Goal: Information Seeking & Learning: Learn about a topic

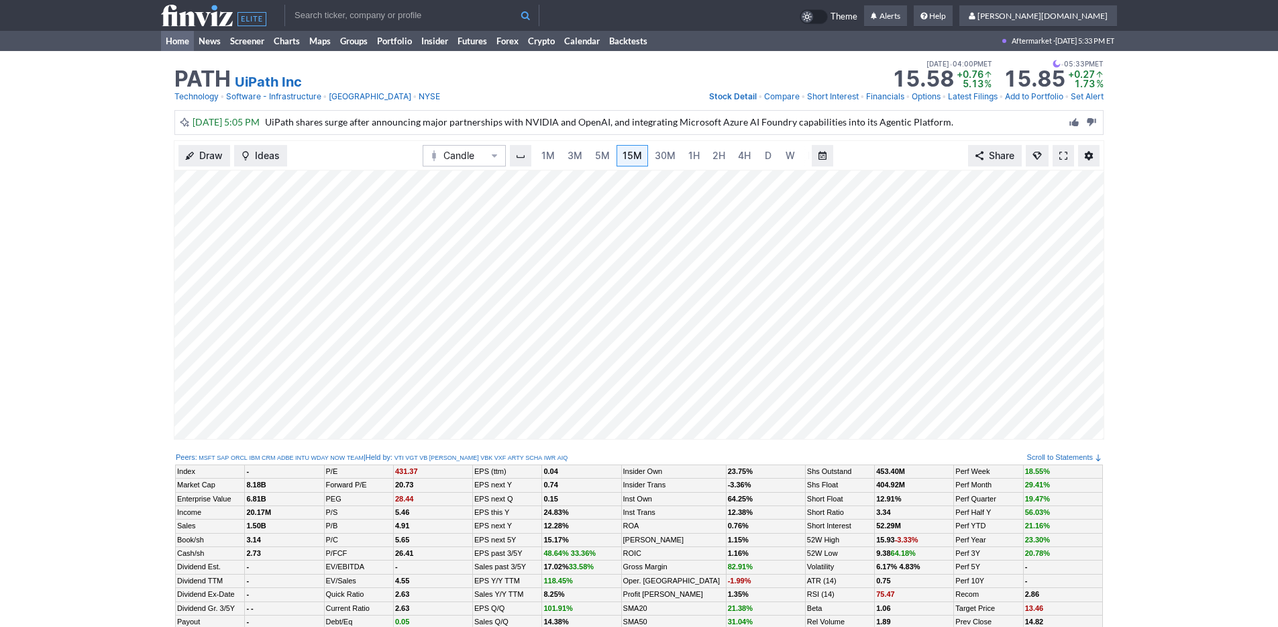
click at [174, 49] on link "Home" at bounding box center [177, 41] width 33 height 20
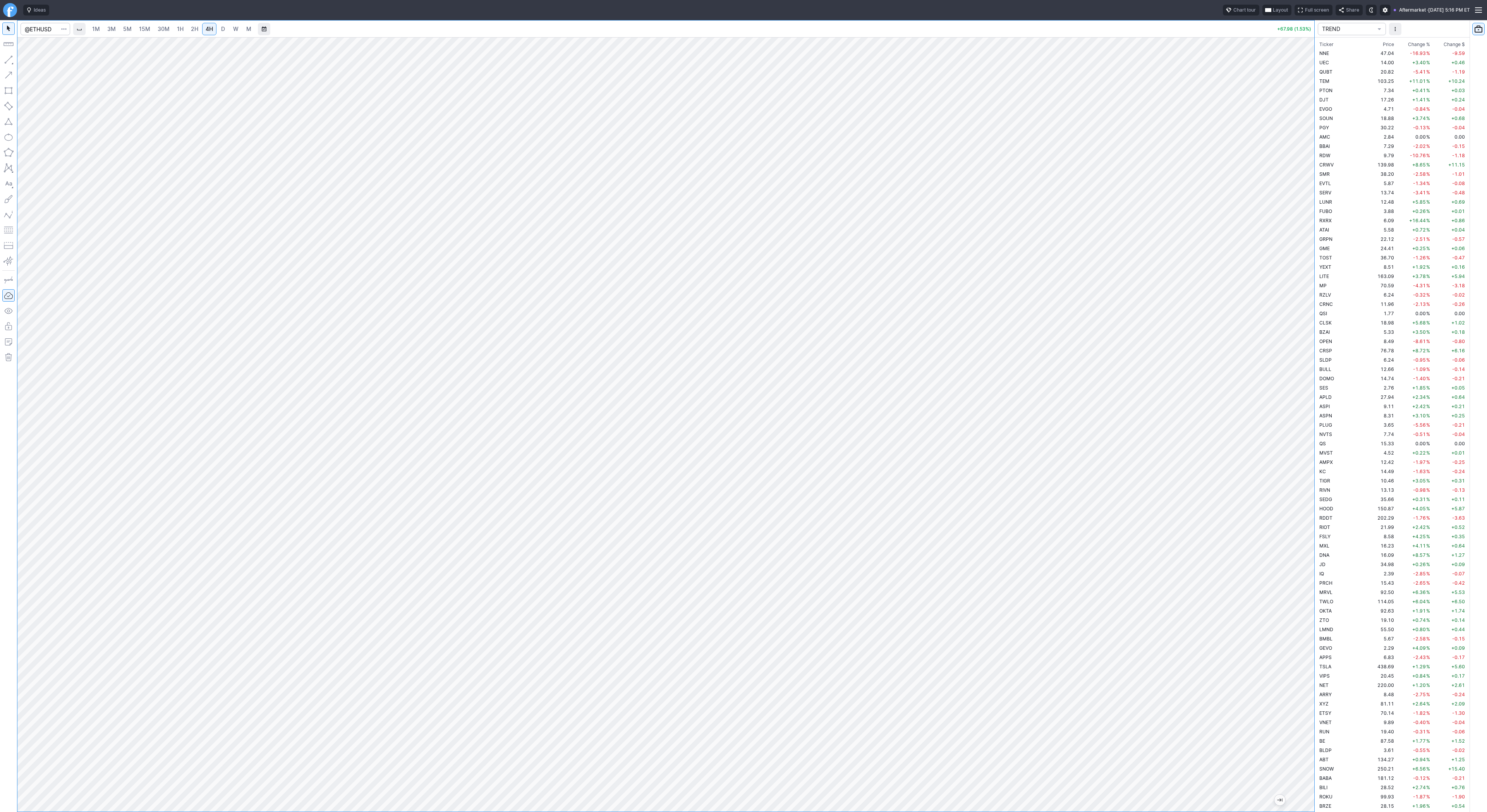
scroll to position [1459, 0]
click at [46, 31] on input "Search" at bounding box center [46, 29] width 50 height 12
type input "path"
drag, startPoint x: 1309, startPoint y: 270, endPoint x: 1310, endPoint y: 534, distance: 264.0
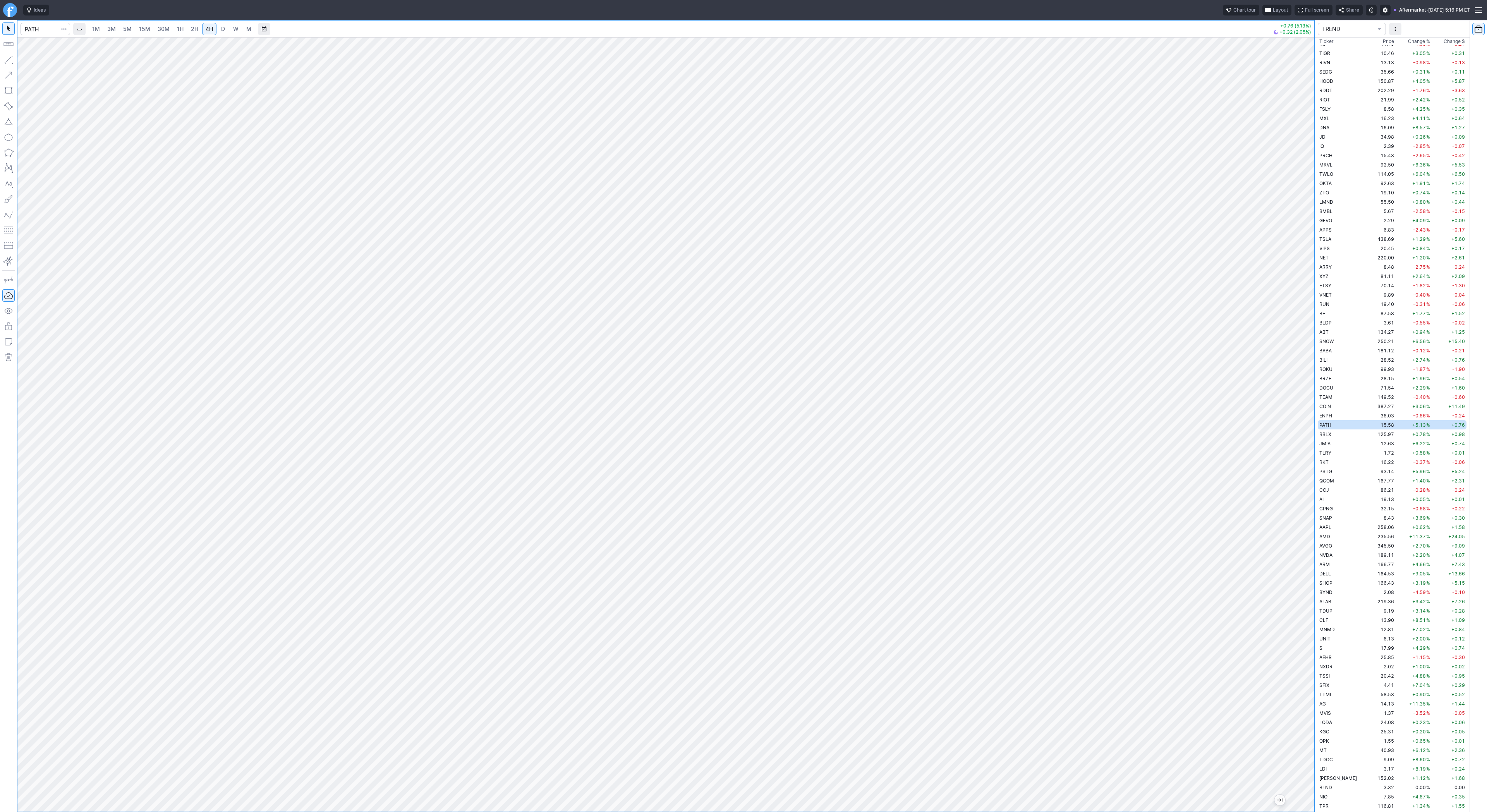
click at [1314, 537] on div "1M 3M 5M 15M 30M 1H 2H 4H D W M +0.76 (5.13%) +0.32 (2.05%) TREND Ticker Price …" at bounding box center [744, 416] width 1487 height 792
drag, startPoint x: 23, startPoint y: 62, endPoint x: 30, endPoint y: 80, distance: 19.3
click at [23, 62] on span "button" at bounding box center [25, 61] width 5 height 11
click at [35, 61] on span "Line" at bounding box center [45, 61] width 31 height 8
click at [33, 28] on input "Search" at bounding box center [46, 29] width 50 height 12
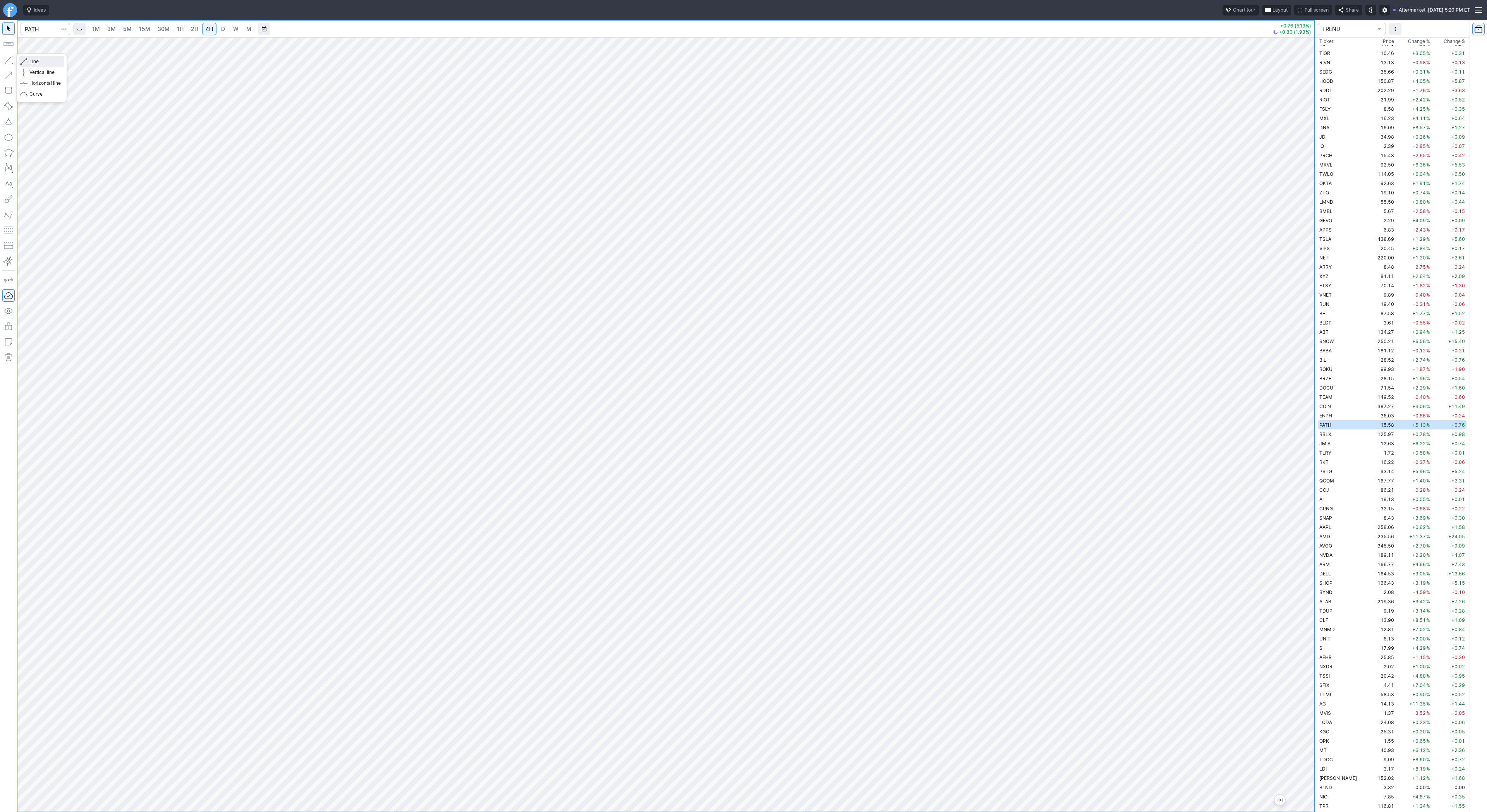
drag, startPoint x: 24, startPoint y: 56, endPoint x: 35, endPoint y: 89, distance: 34.8
click at [24, 59] on span "button" at bounding box center [25, 61] width 5 height 11
drag, startPoint x: 35, startPoint y: 60, endPoint x: 51, endPoint y: 80, distance: 25.6
click at [38, 65] on button "Line" at bounding box center [42, 61] width 45 height 11
click at [22, 61] on div "Line Vertical line Horizontal line Curve" at bounding box center [42, 78] width 51 height 49
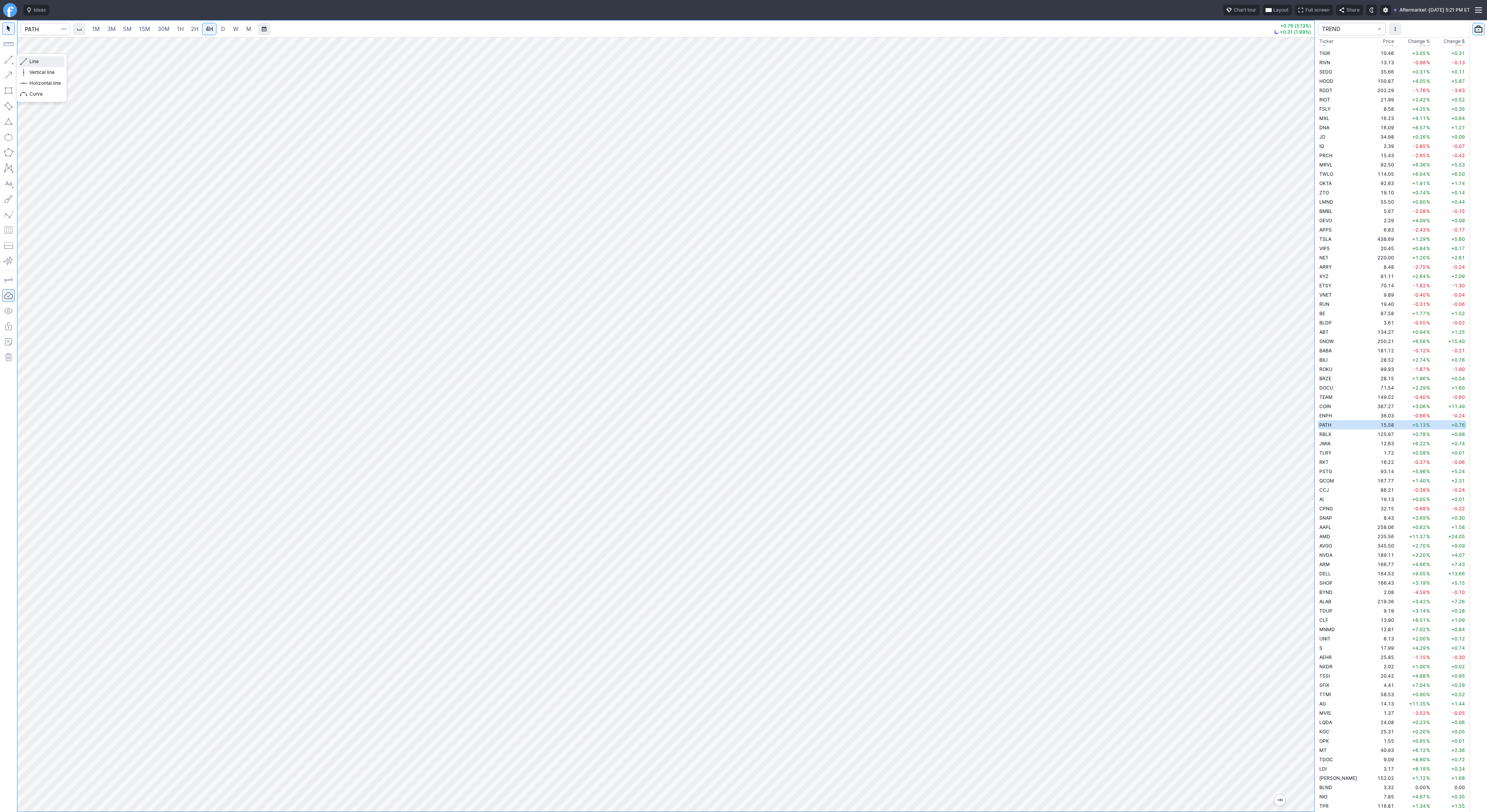
click at [46, 64] on span "Line" at bounding box center [45, 61] width 31 height 8
drag, startPoint x: 1301, startPoint y: 427, endPoint x: 1299, endPoint y: 476, distance: 49.0
click at [1299, 476] on div at bounding box center [1306, 422] width 16 height 755
click at [47, 61] on span "Line" at bounding box center [45, 61] width 31 height 8
click at [54, 31] on input "Search" at bounding box center [46, 29] width 50 height 12
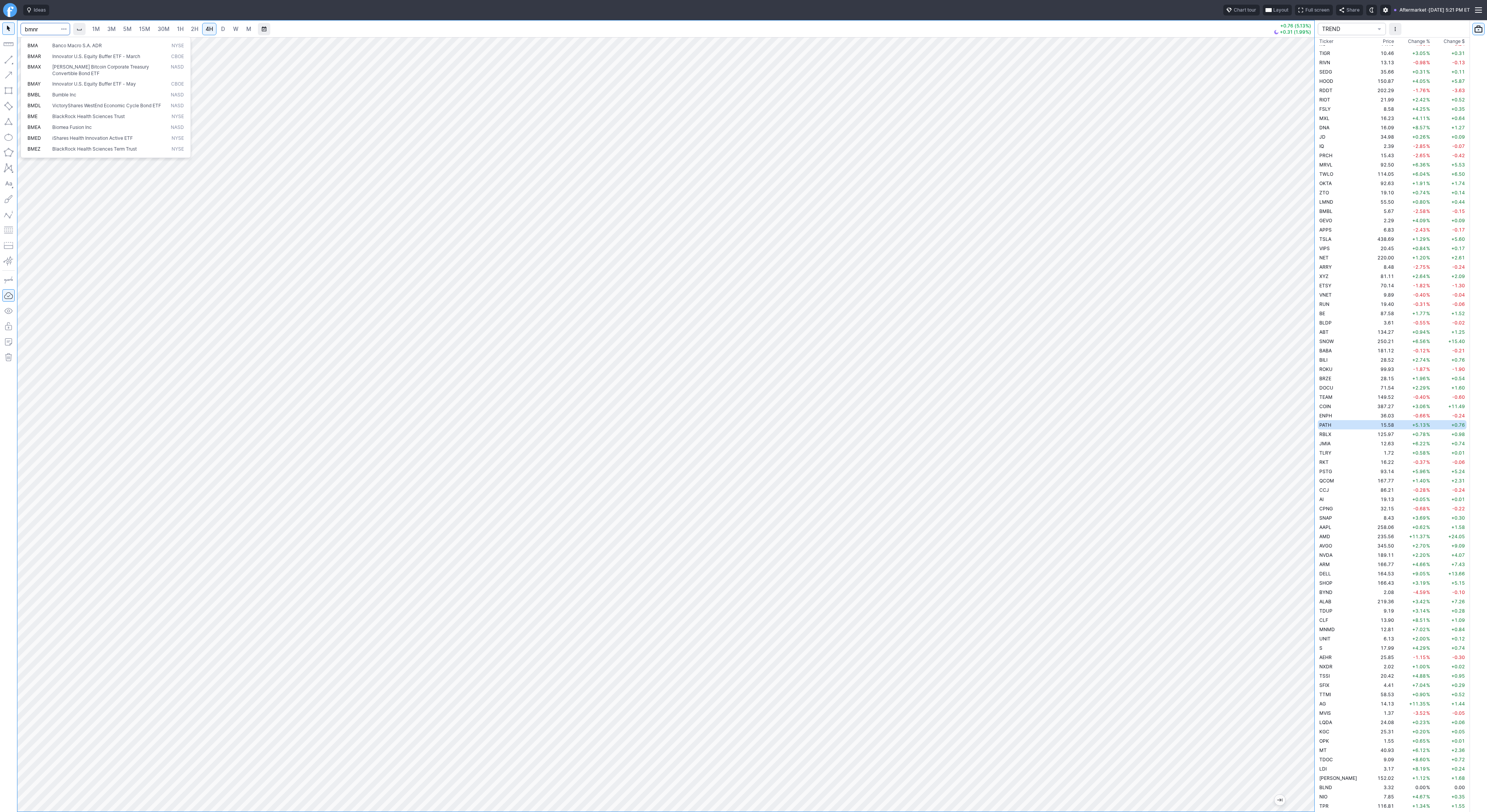
type input "bmnr"
click at [1273, 241] on div at bounding box center [666, 424] width 1297 height 774
click at [6, 59] on button "button" at bounding box center [8, 59] width 12 height 12
drag, startPoint x: 1311, startPoint y: 455, endPoint x: 1302, endPoint y: 561, distance: 106.4
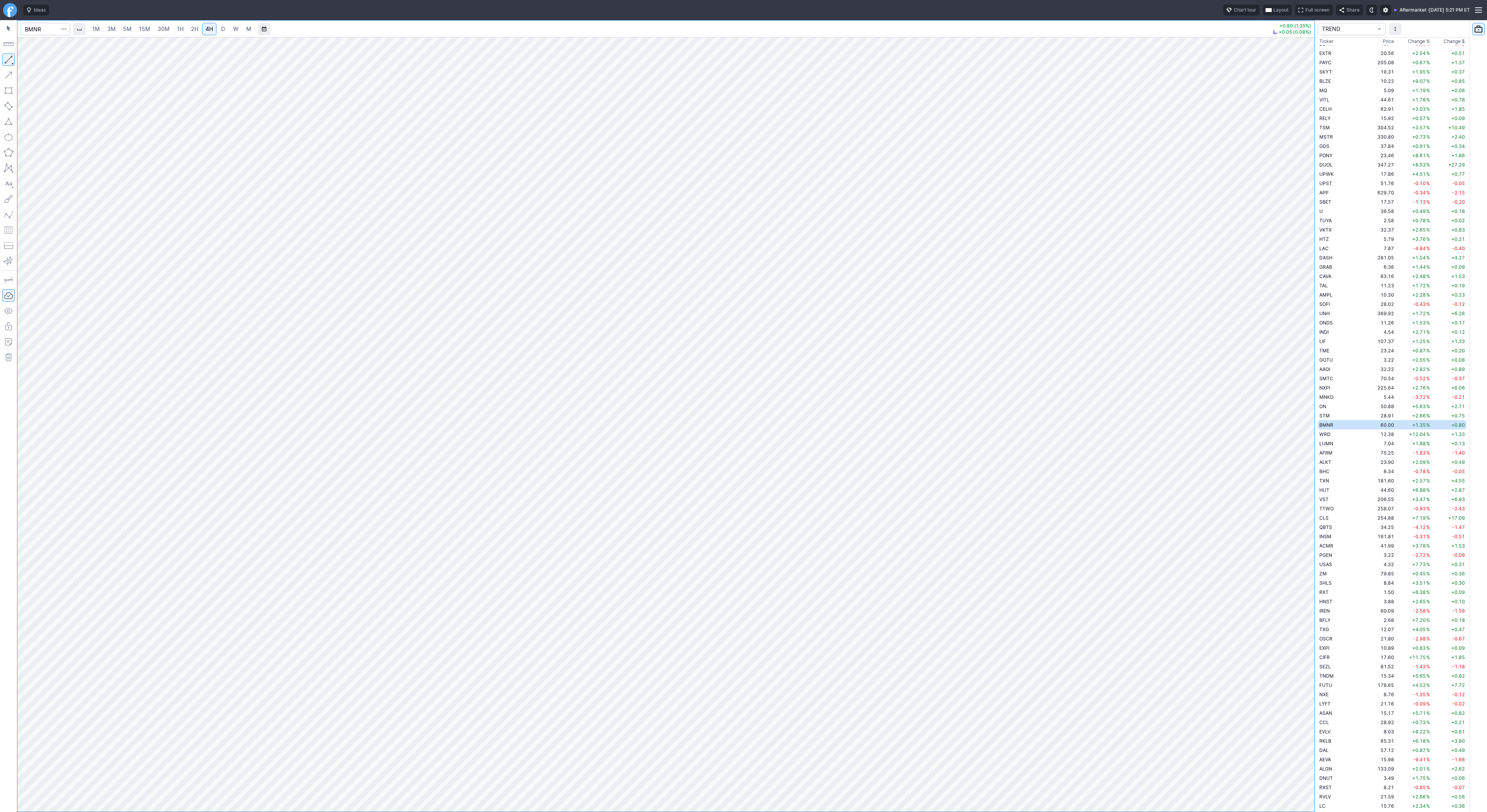
click at [1302, 561] on div at bounding box center [1306, 422] width 16 height 755
click at [33, 61] on span "Line" at bounding box center [45, 61] width 31 height 8
click at [44, 62] on span "Line" at bounding box center [45, 61] width 31 height 8
click at [53, 63] on span "Line" at bounding box center [45, 61] width 31 height 8
click at [8, 62] on button "button" at bounding box center [8, 59] width 12 height 12
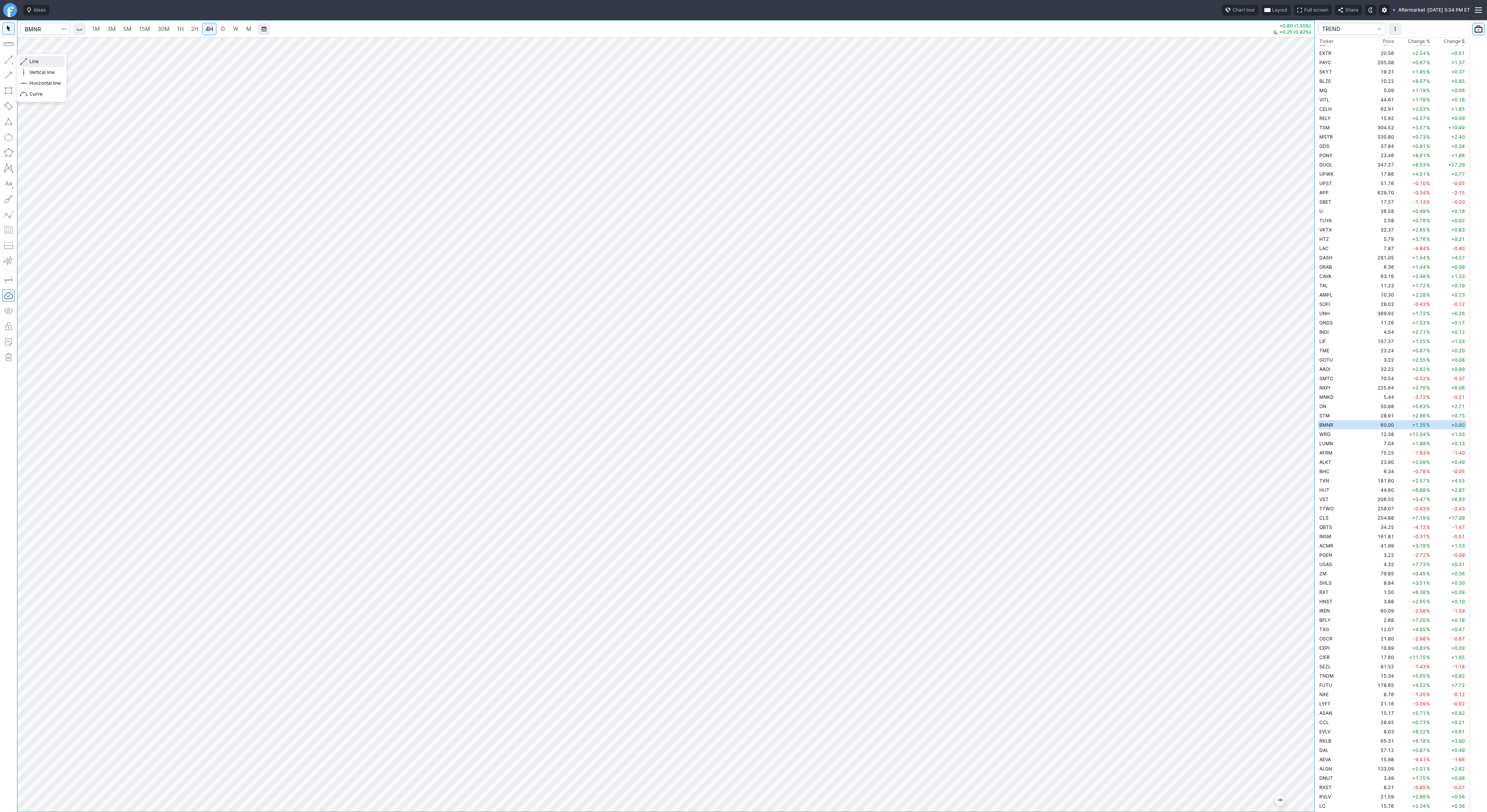
click at [30, 60] on span "Line" at bounding box center [45, 61] width 31 height 8
click at [27, 62] on span "button" at bounding box center [25, 61] width 5 height 11
click at [22, 25] on input "Search" at bounding box center [46, 29] width 50 height 12
type input "bull"
click at [89, 46] on span "We bull Corp" at bounding box center [110, 46] width 118 height 6
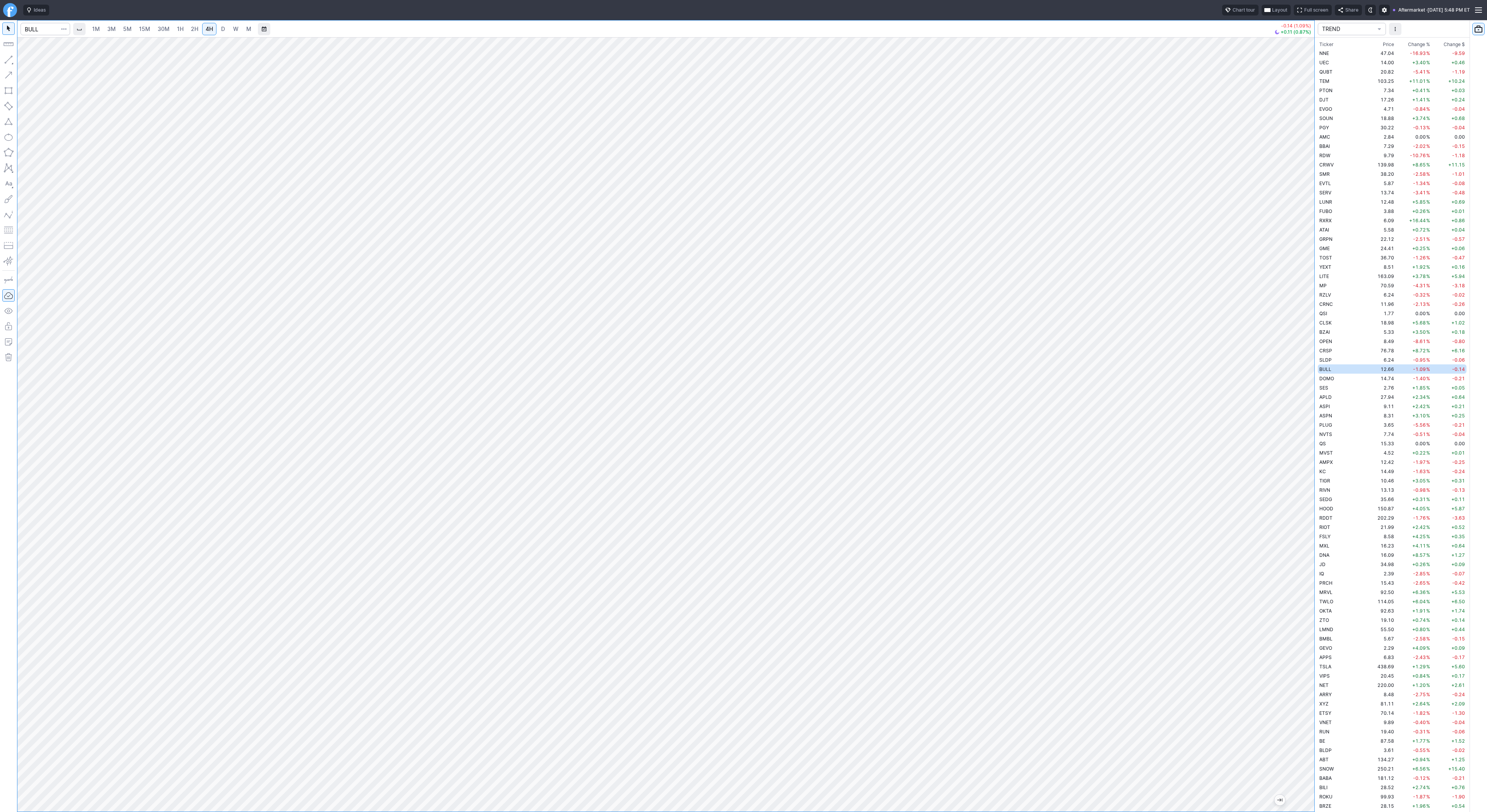
click at [1408, 44] on span "Change %" at bounding box center [1419, 44] width 22 height 8
click at [1408, 43] on span "Change %" at bounding box center [1419, 44] width 22 height 8
click at [1339, 53] on td "NTLA" at bounding box center [1342, 53] width 49 height 9
click at [218, 24] on link "D" at bounding box center [223, 29] width 12 height 12
click at [206, 27] on span "4H" at bounding box center [209, 28] width 8 height 6
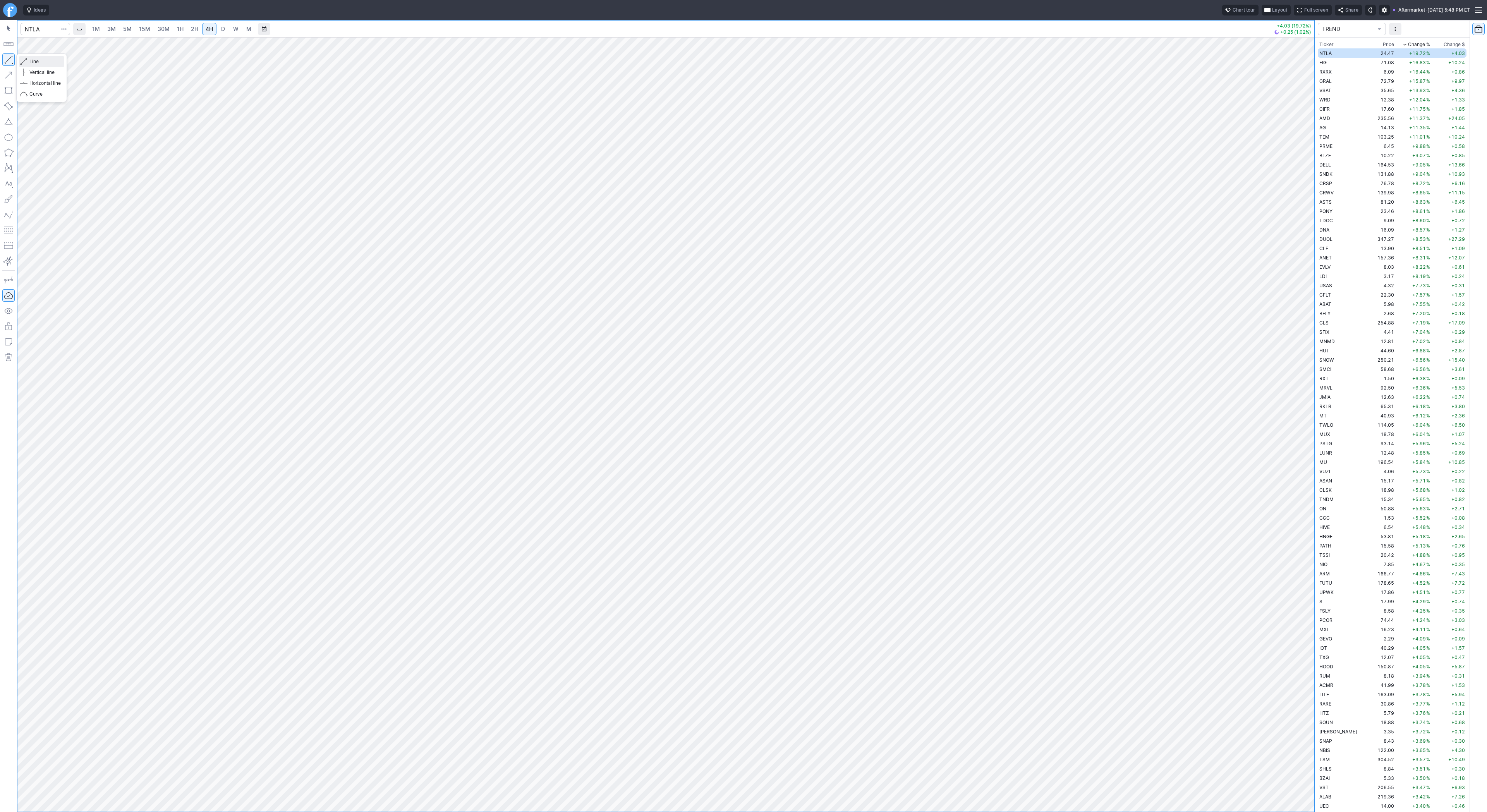
click at [41, 62] on span "Line" at bounding box center [45, 61] width 31 height 8
click at [31, 59] on span "Line" at bounding box center [45, 61] width 31 height 8
click at [34, 59] on div "Line Vertical line Horizontal line Curve" at bounding box center [42, 78] width 51 height 49
click at [31, 61] on span "Line" at bounding box center [45, 61] width 31 height 8
click at [41, 60] on div "Line Vertical line Horizontal line Curve" at bounding box center [42, 78] width 51 height 49
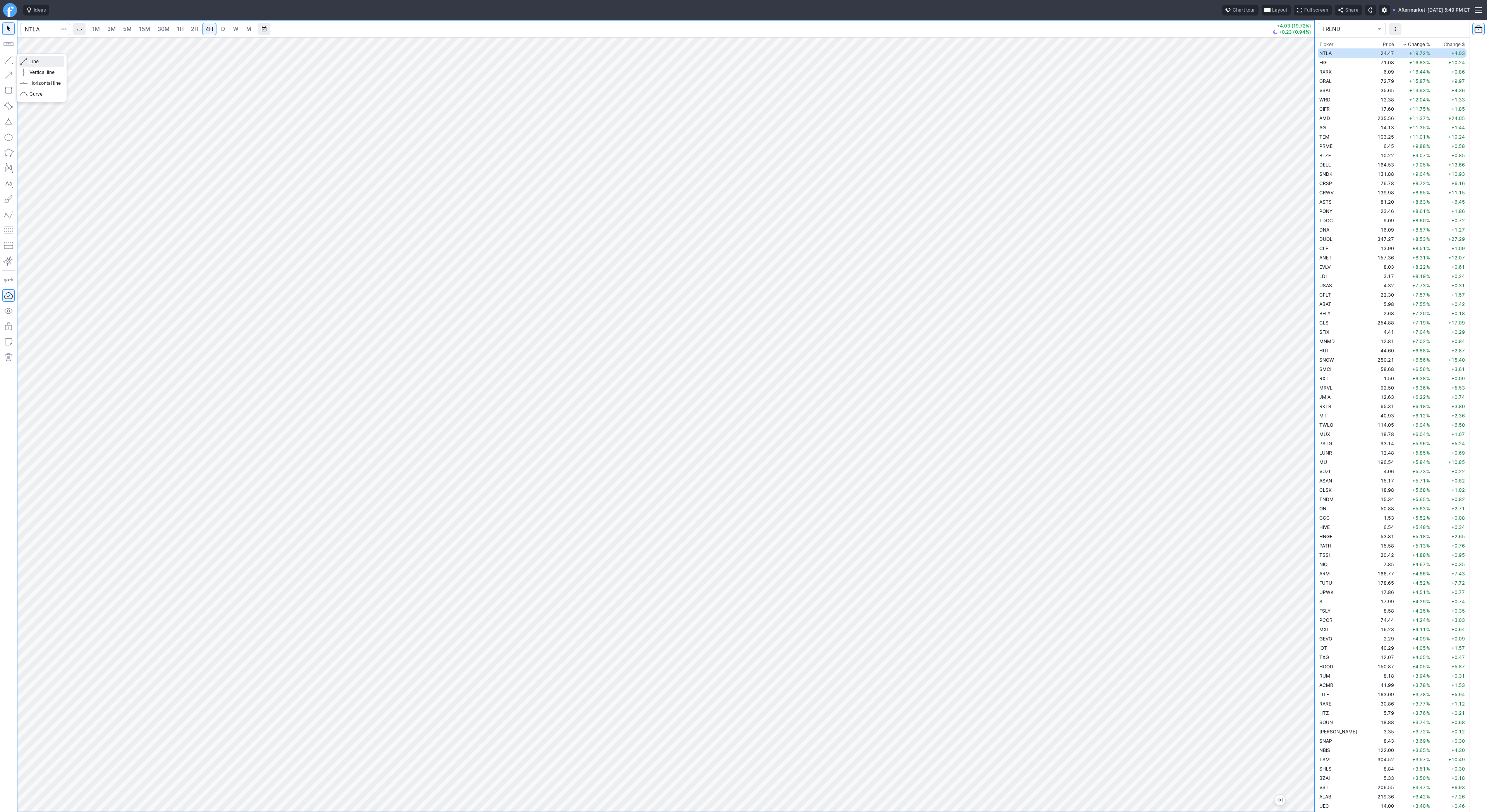
click at [32, 59] on span "Line" at bounding box center [45, 61] width 31 height 8
drag, startPoint x: 1307, startPoint y: 464, endPoint x: 1307, endPoint y: 438, distance: 26.0
click at [1307, 438] on div at bounding box center [1306, 422] width 16 height 755
drag, startPoint x: 1314, startPoint y: 324, endPoint x: 1306, endPoint y: 362, distance: 38.8
drag, startPoint x: 1299, startPoint y: 335, endPoint x: 1301, endPoint y: 388, distance: 53.0
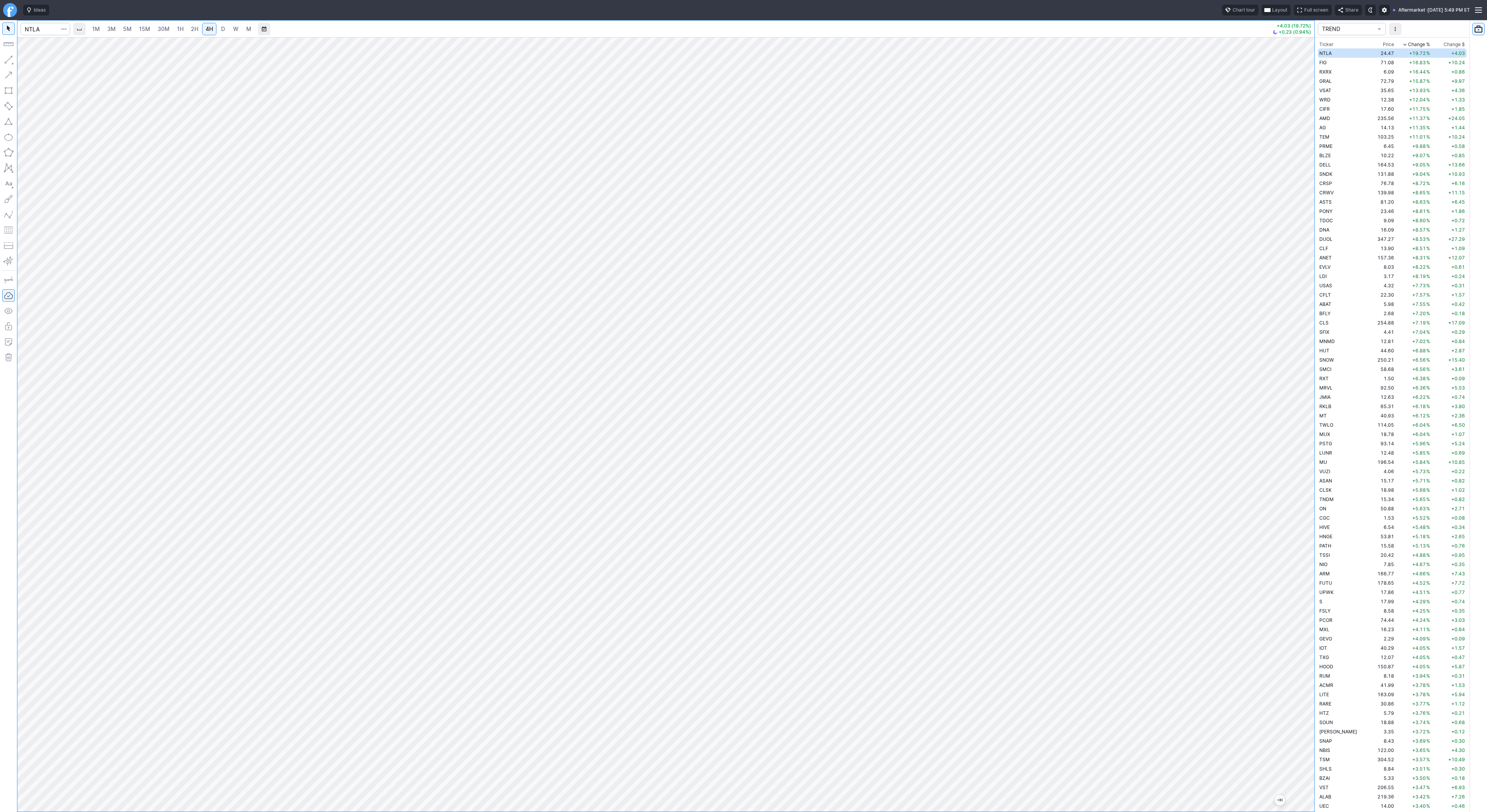
click at [1301, 388] on div at bounding box center [1306, 422] width 16 height 755
click at [32, 62] on span "Line" at bounding box center [45, 61] width 31 height 8
click at [36, 63] on span "Line" at bounding box center [45, 61] width 31 height 8
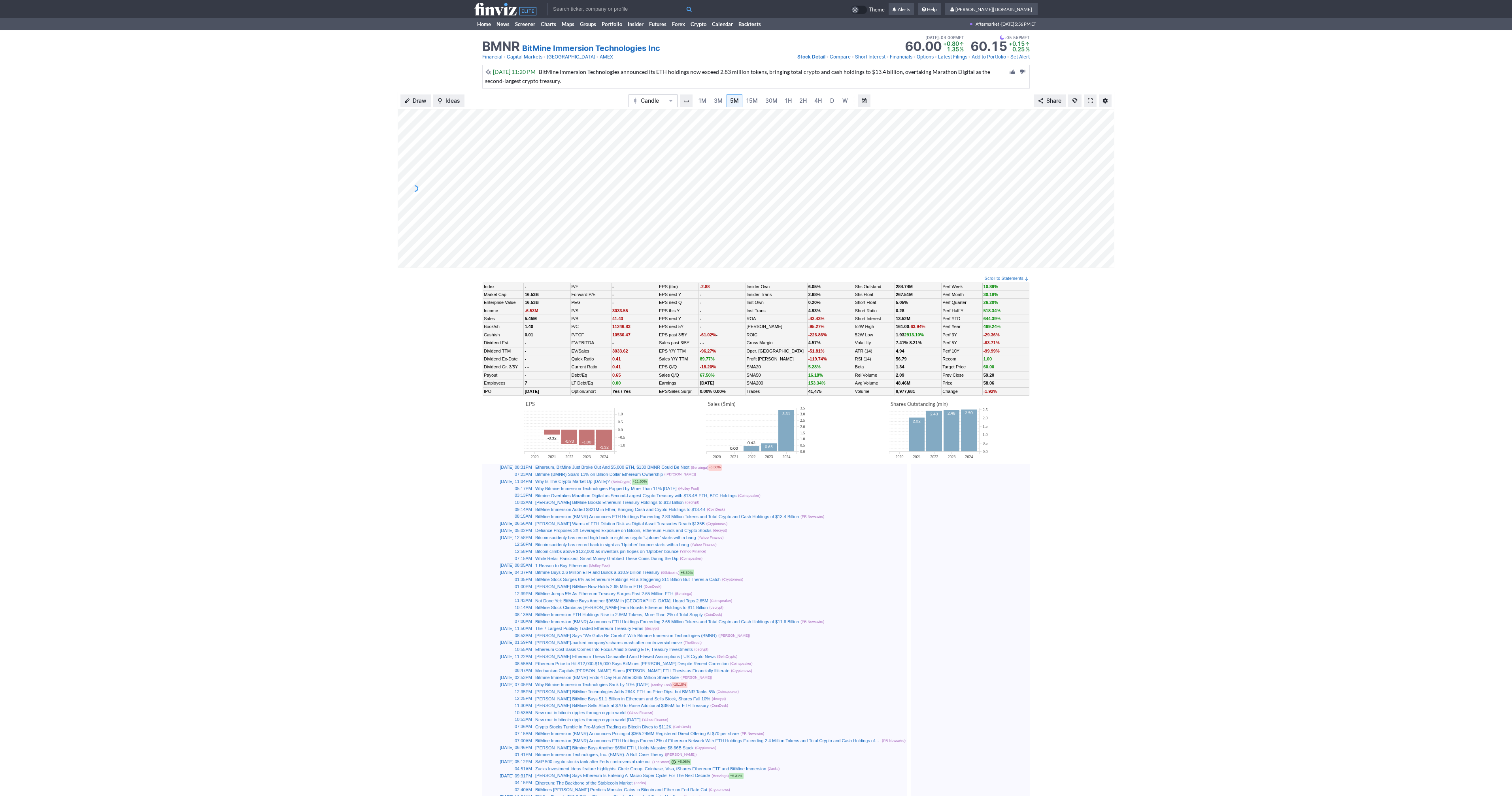
click at [1090, 103] on span at bounding box center [1090, 101] width 5 height 6
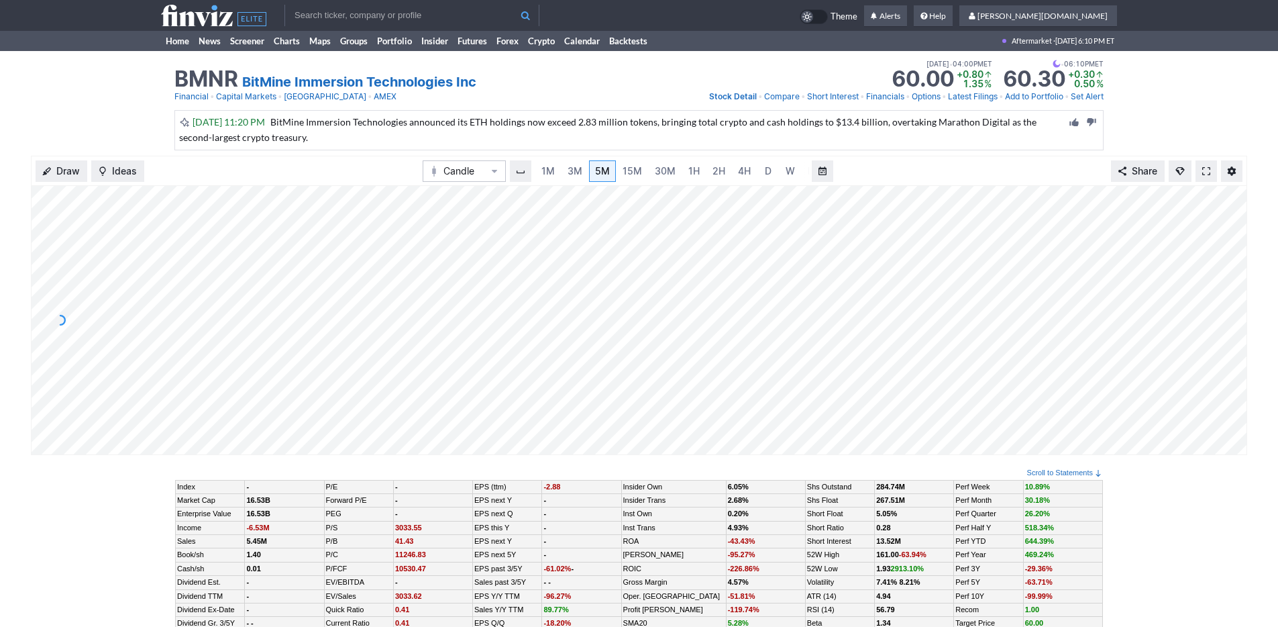
click at [358, 1] on td at bounding box center [411, 13] width 255 height 26
click at [346, 18] on input "text" at bounding box center [411, 15] width 255 height 21
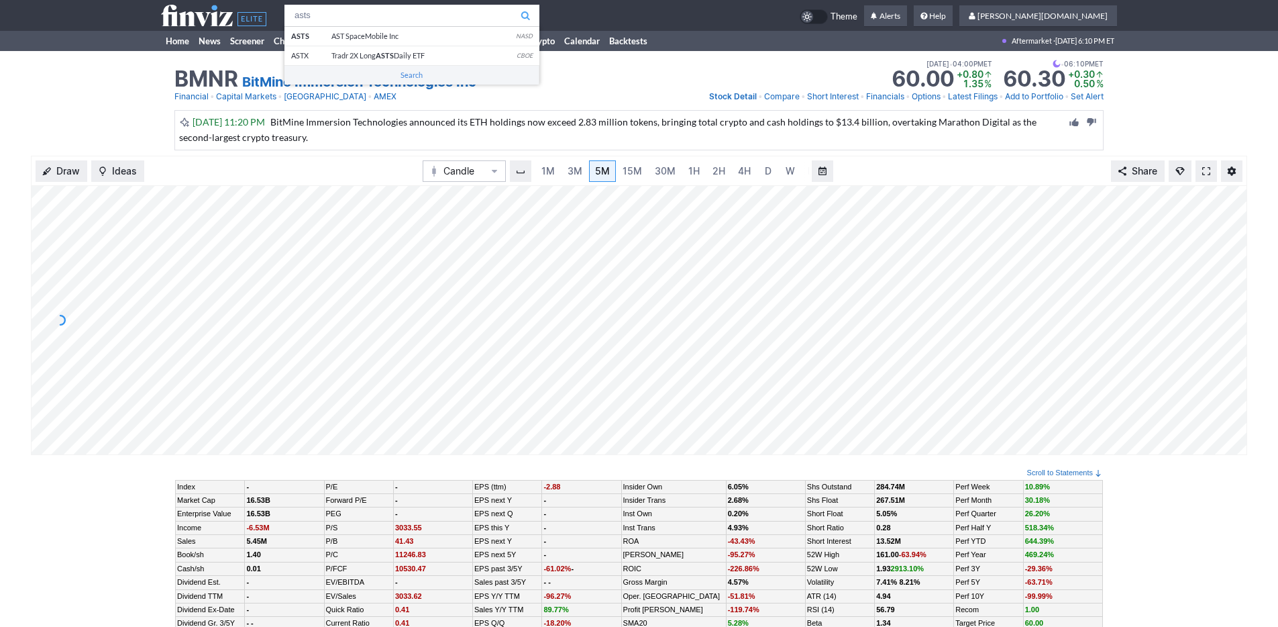
type input "asts"
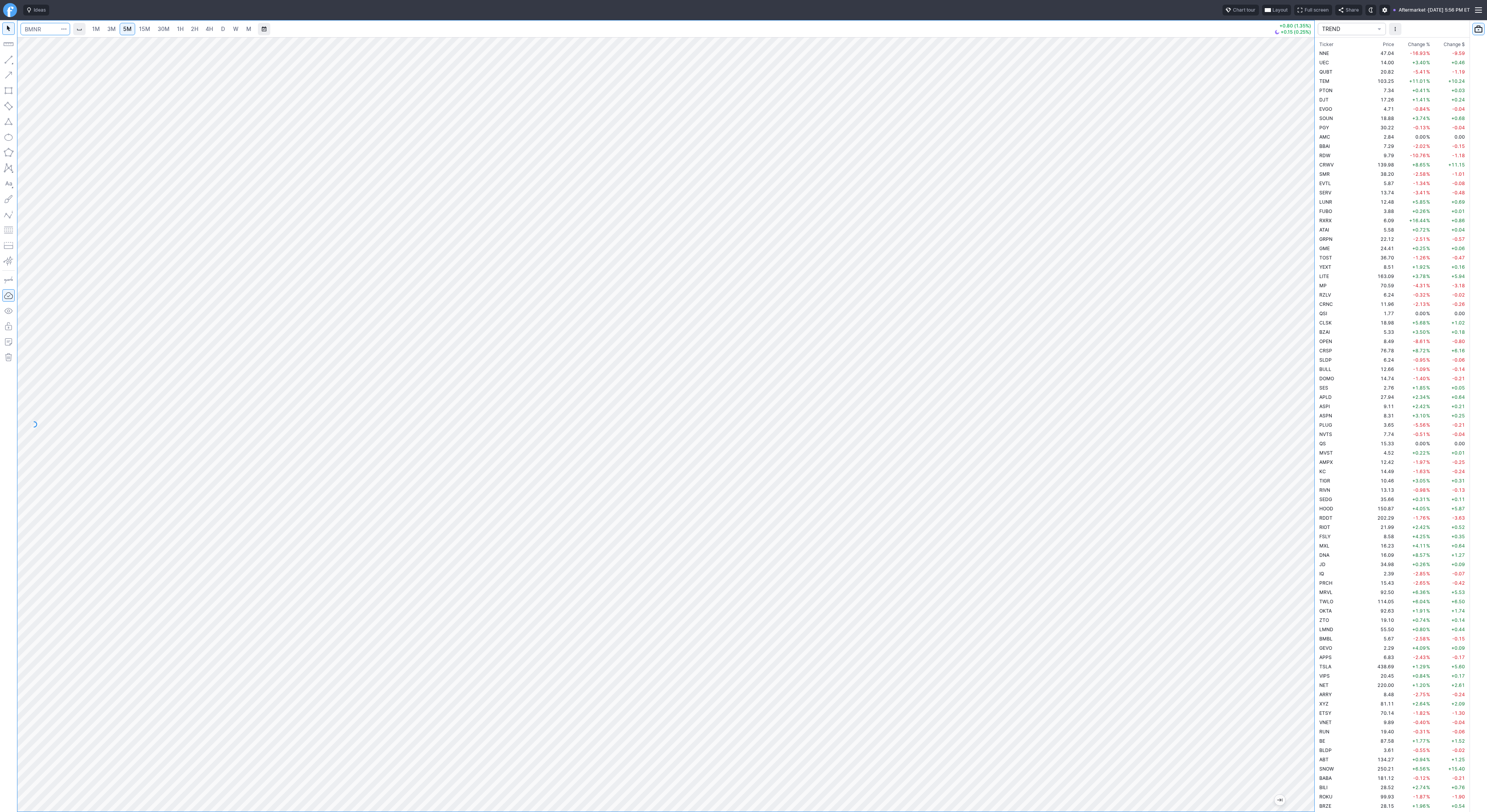
click at [45, 32] on input "Search" at bounding box center [46, 29] width 50 height 12
type input "sbet"
click at [87, 42] on button "SBET SharpLink Gaming Inc NASD" at bounding box center [106, 46] width 163 height 11
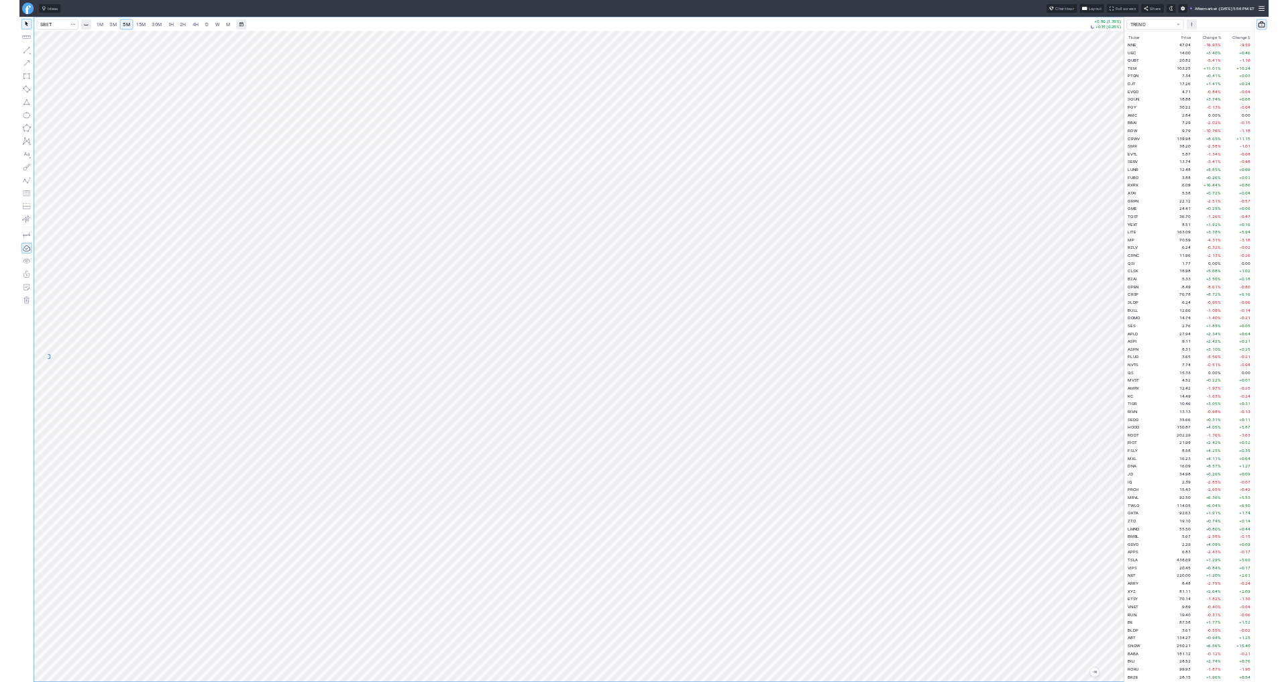
scroll to position [2528, 0]
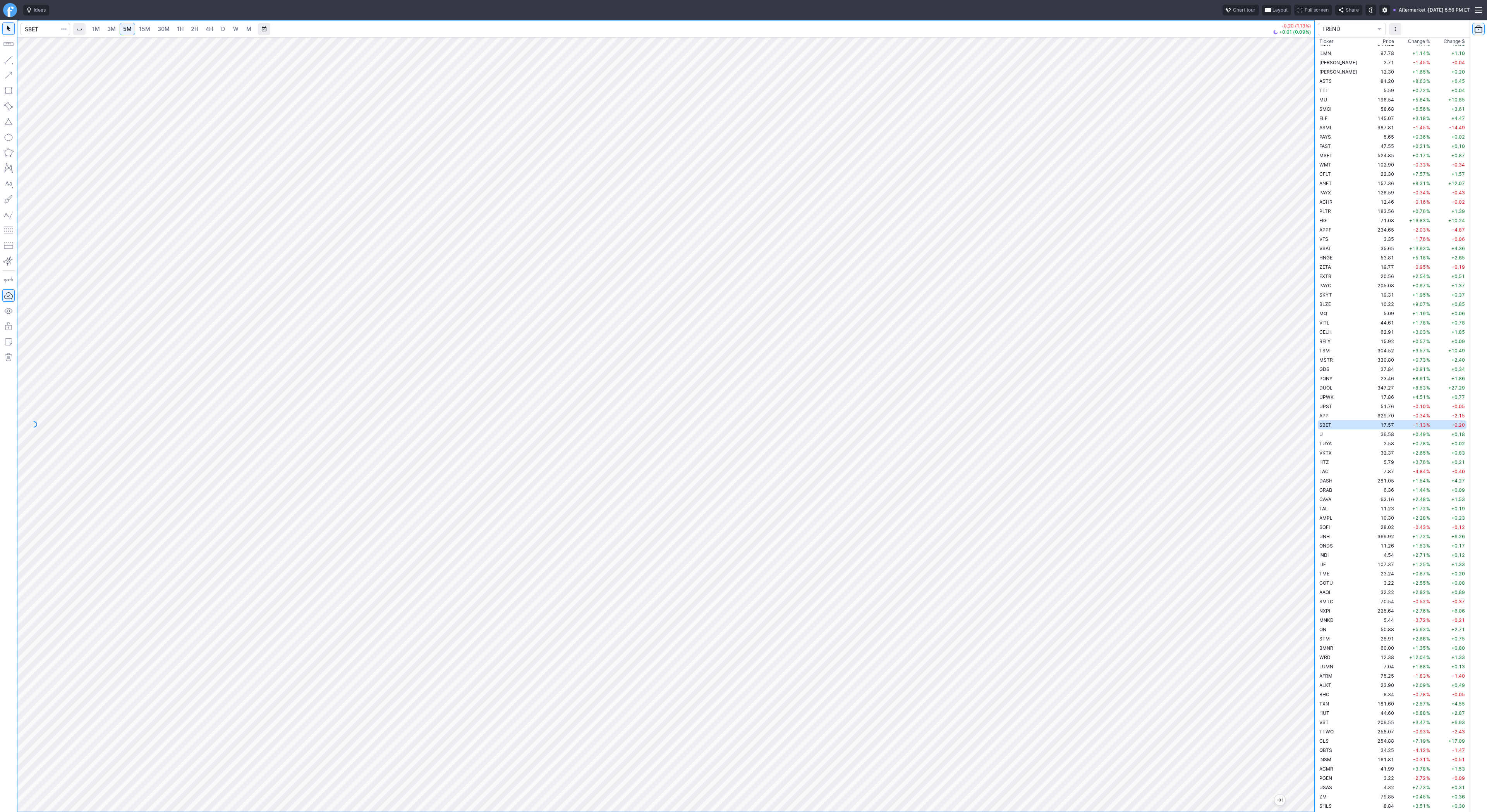
click at [217, 31] on link "D" at bounding box center [223, 29] width 12 height 12
click at [208, 29] on span "4H" at bounding box center [209, 28] width 8 height 6
click at [181, 31] on span "1H" at bounding box center [180, 28] width 6 height 6
drag, startPoint x: 11, startPoint y: 62, endPoint x: 13, endPoint y: 83, distance: 21.1
click at [11, 63] on button "button" at bounding box center [8, 59] width 12 height 12
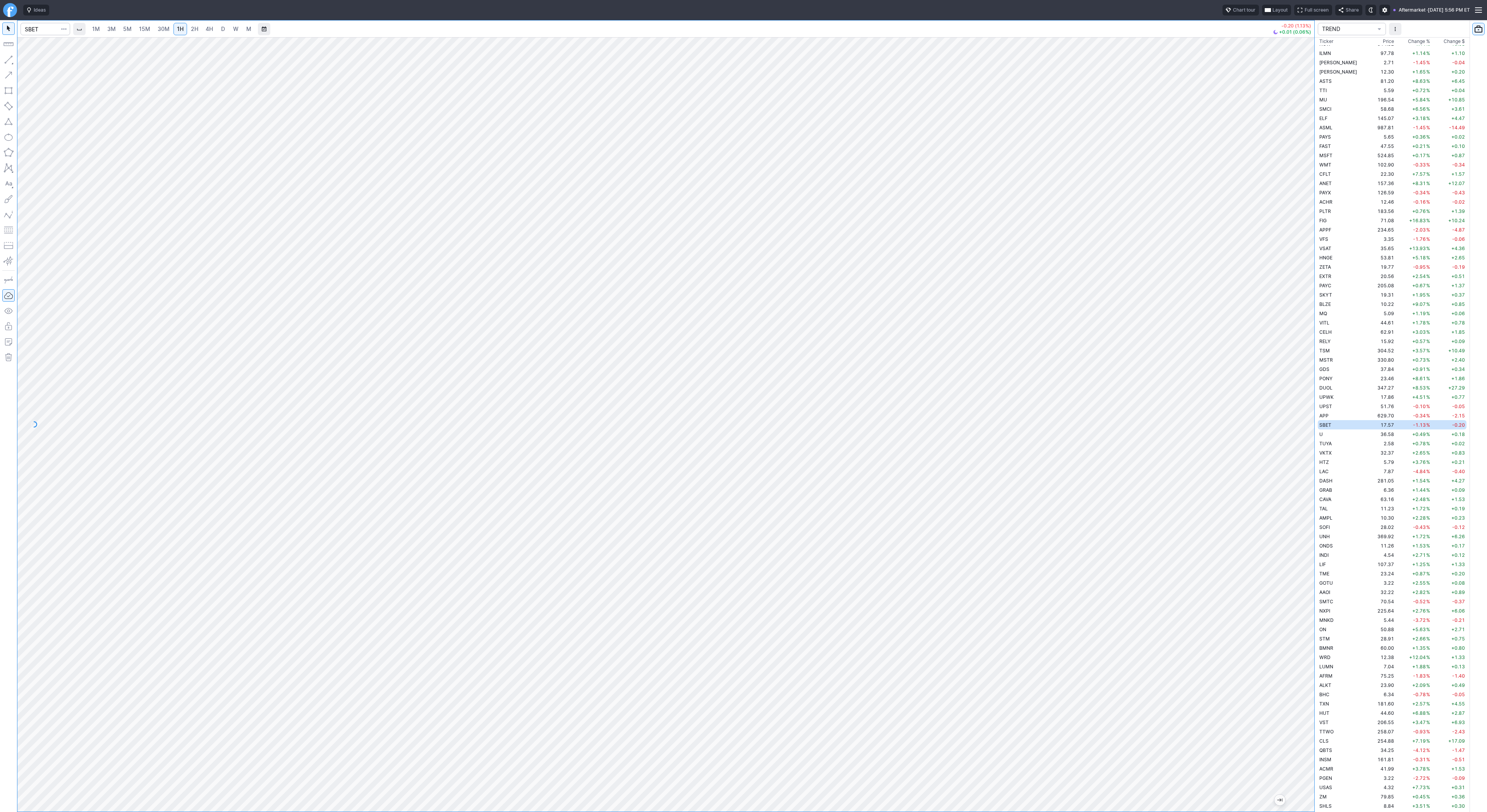
click at [1254, 346] on div at bounding box center [666, 424] width 1297 height 774
drag, startPoint x: 45, startPoint y: 62, endPoint x: 58, endPoint y: 76, distance: 19.1
click at [45, 62] on div "Line Vertical line Horizontal line Curve" at bounding box center [42, 78] width 51 height 49
click at [32, 62] on div "Line Vertical line Horizontal line Curve" at bounding box center [42, 78] width 51 height 49
click at [29, 59] on span "Line" at bounding box center [45, 61] width 31 height 8
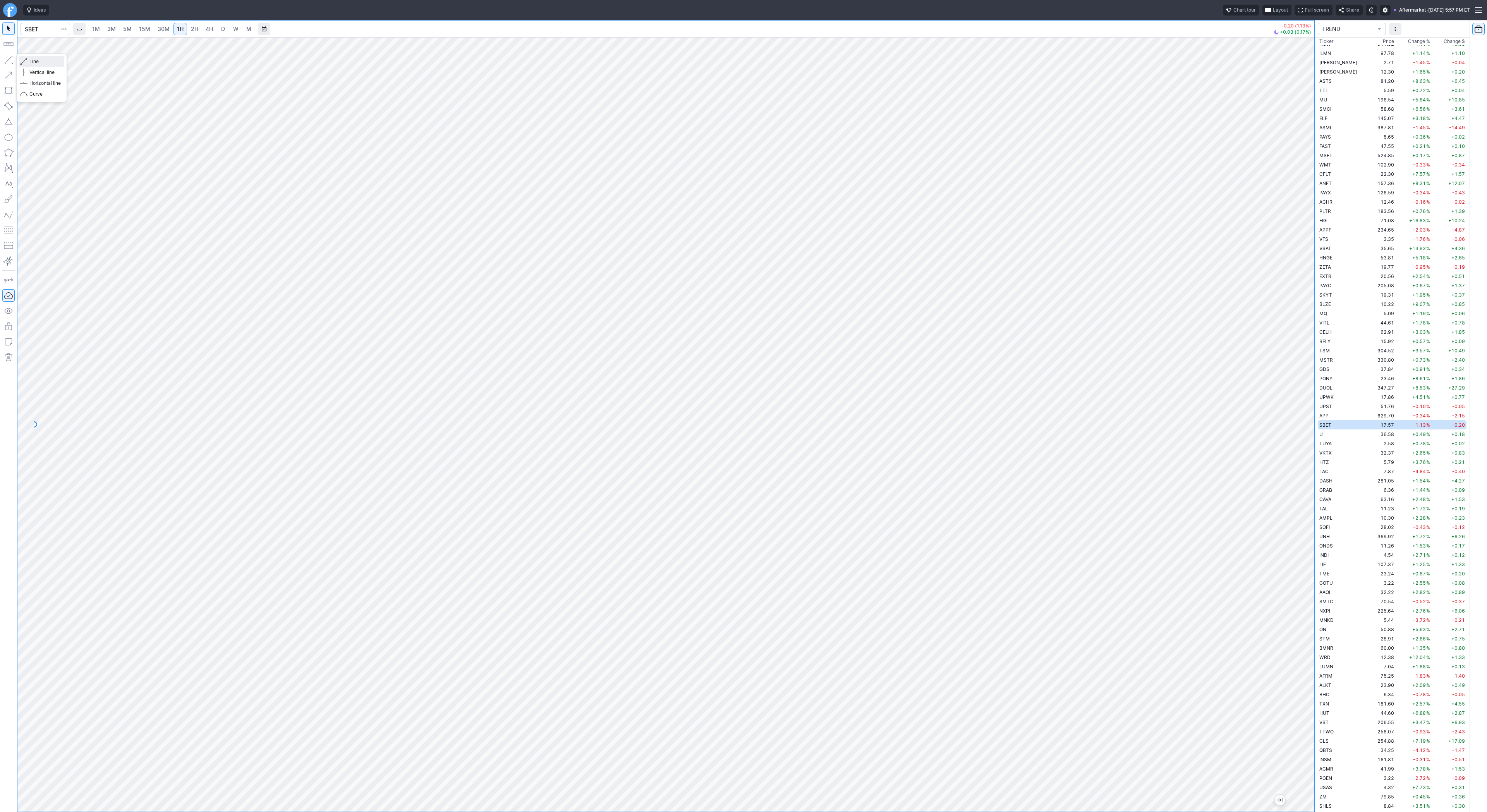
click at [31, 61] on div "Line Vertical line Horizontal line Curve" at bounding box center [42, 78] width 51 height 49
click at [43, 63] on span "Line" at bounding box center [45, 61] width 31 height 8
click at [31, 59] on span "Line" at bounding box center [45, 61] width 31 height 8
click at [0, 192] on html "Ideas Chart tour Layout Full screen Share Aftermarket · Wed OCT 08 2025 5:57 PM…" at bounding box center [744, 406] width 1487 height 812
click at [1279, 388] on div at bounding box center [666, 424] width 1297 height 774
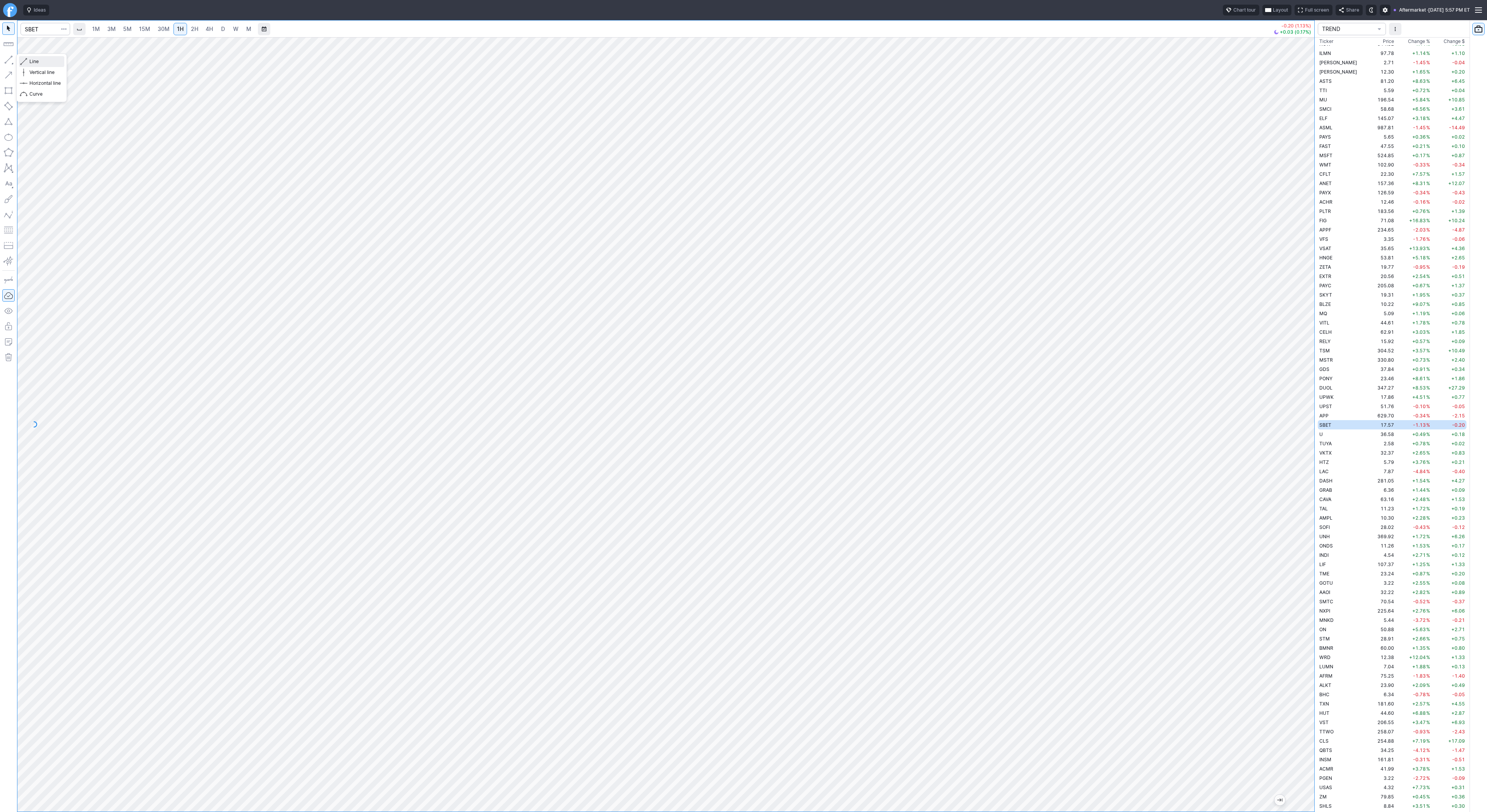
drag, startPoint x: 28, startPoint y: 58, endPoint x: 47, endPoint y: 91, distance: 38.1
click at [28, 58] on button "Line" at bounding box center [42, 61] width 45 height 11
click at [29, 61] on span "Line" at bounding box center [45, 61] width 31 height 8
click at [10, 57] on button "button" at bounding box center [8, 59] width 12 height 12
click at [38, 58] on span "Line" at bounding box center [45, 61] width 31 height 8
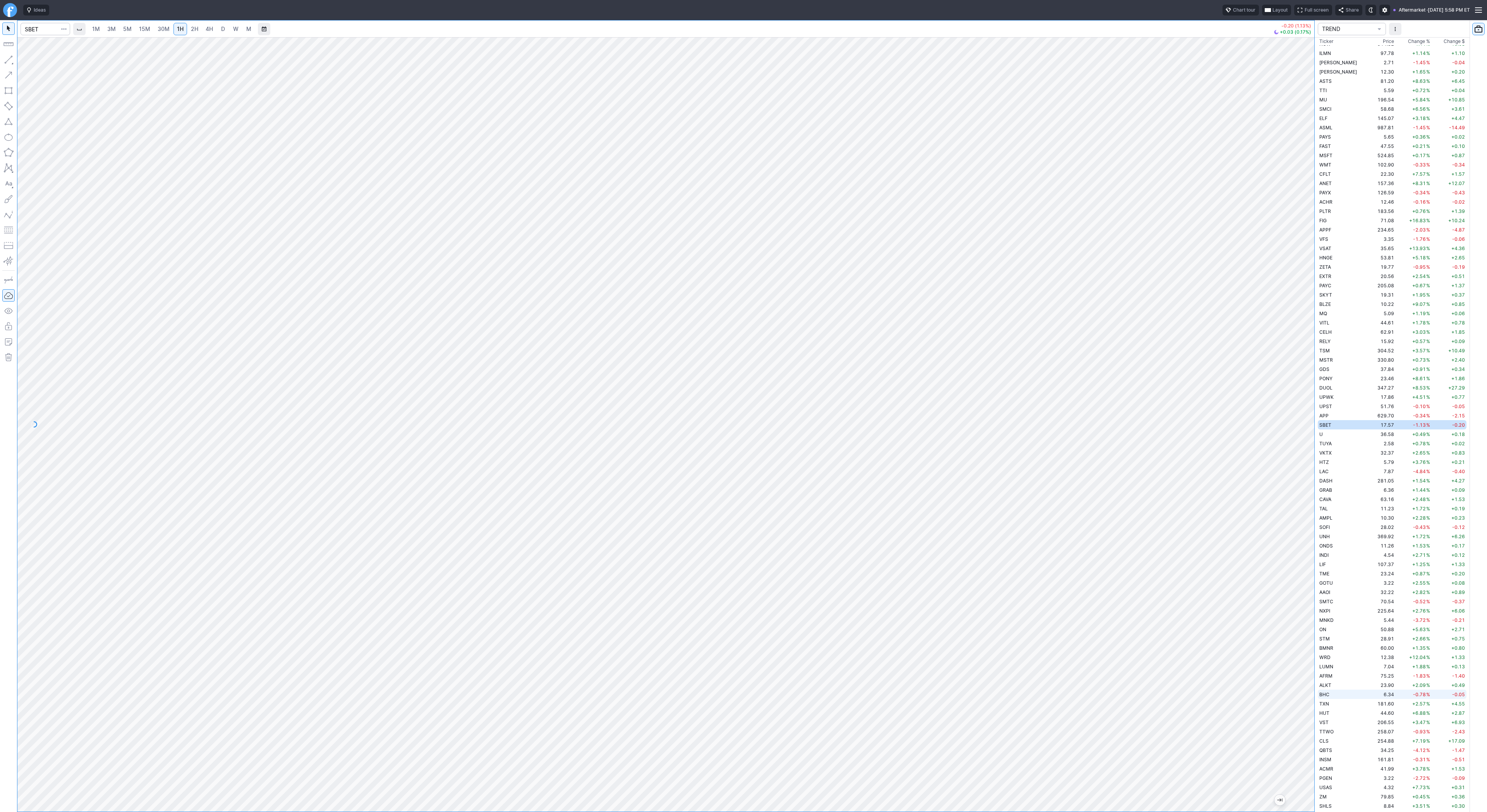
drag, startPoint x: 1310, startPoint y: 593, endPoint x: 1364, endPoint y: 697, distance: 117.2
click at [1389, 699] on div "1M 3M 5M 15M 30M 1H 2H 4H D W M -0.20 (1.13%) +0.03 (0.17%) TREND Ticker Price …" at bounding box center [744, 416] width 1487 height 792
click at [37, 61] on span "Line" at bounding box center [45, 61] width 31 height 8
click at [28, 60] on button "Line" at bounding box center [42, 61] width 45 height 11
click at [35, 62] on div "Line Vertical line Horizontal line Curve" at bounding box center [42, 78] width 51 height 49
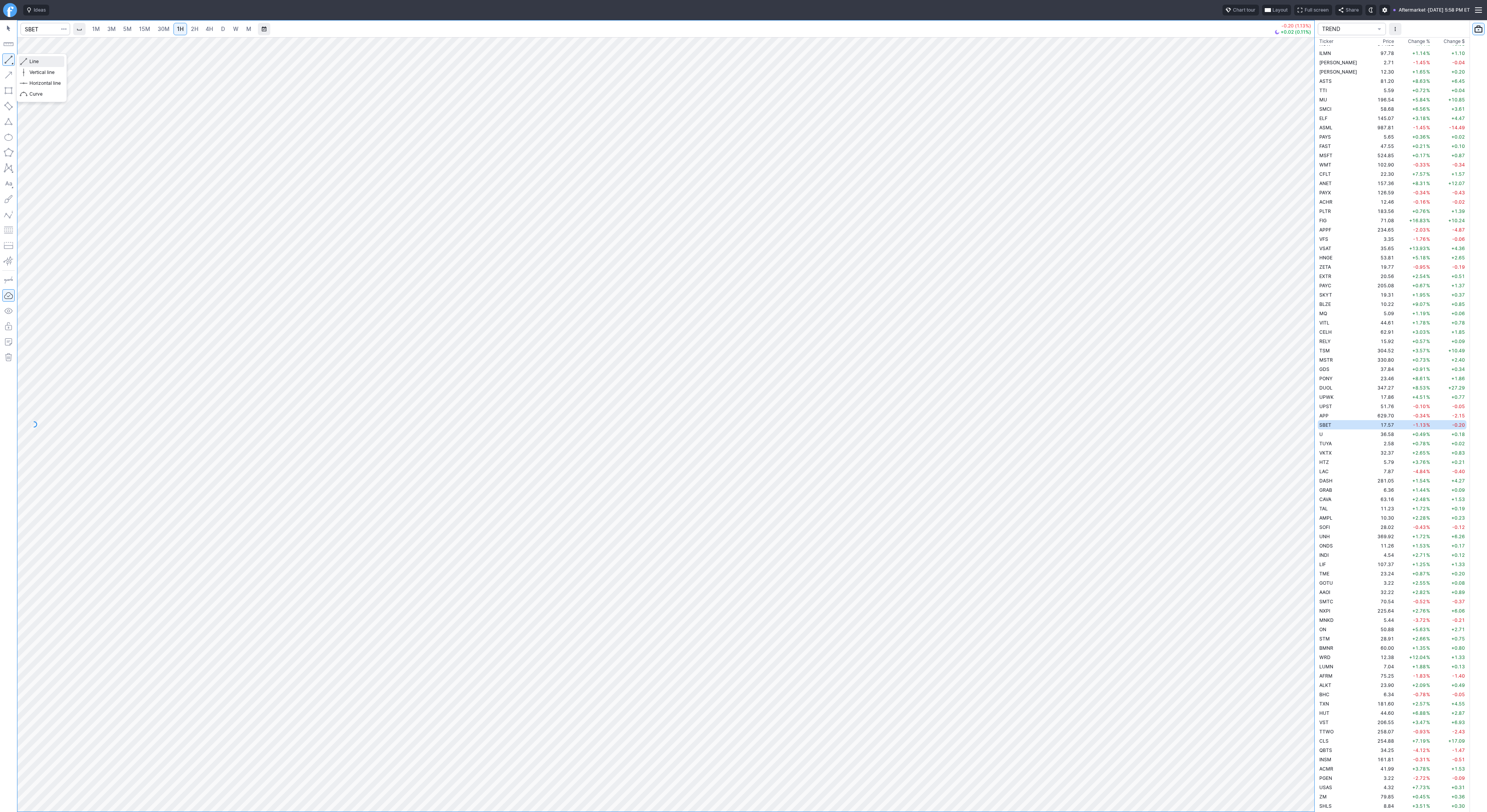
click at [53, 62] on span "Line" at bounding box center [45, 61] width 31 height 8
drag, startPoint x: 28, startPoint y: 58, endPoint x: 37, endPoint y: 70, distance: 15.0
click at [28, 58] on button "Line" at bounding box center [42, 61] width 45 height 11
click at [40, 64] on span "Line" at bounding box center [45, 61] width 31 height 8
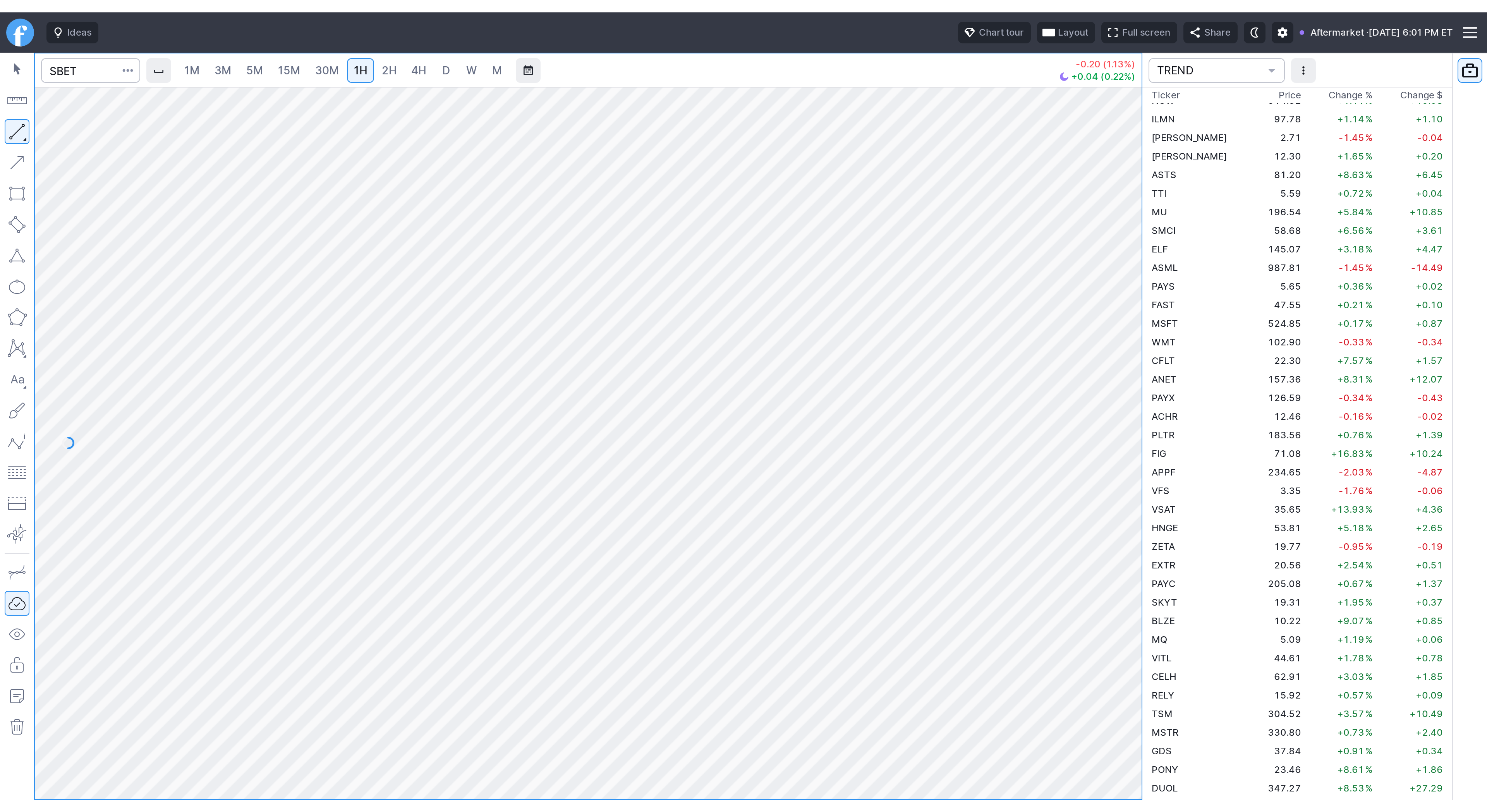
scroll to position [1459, 0]
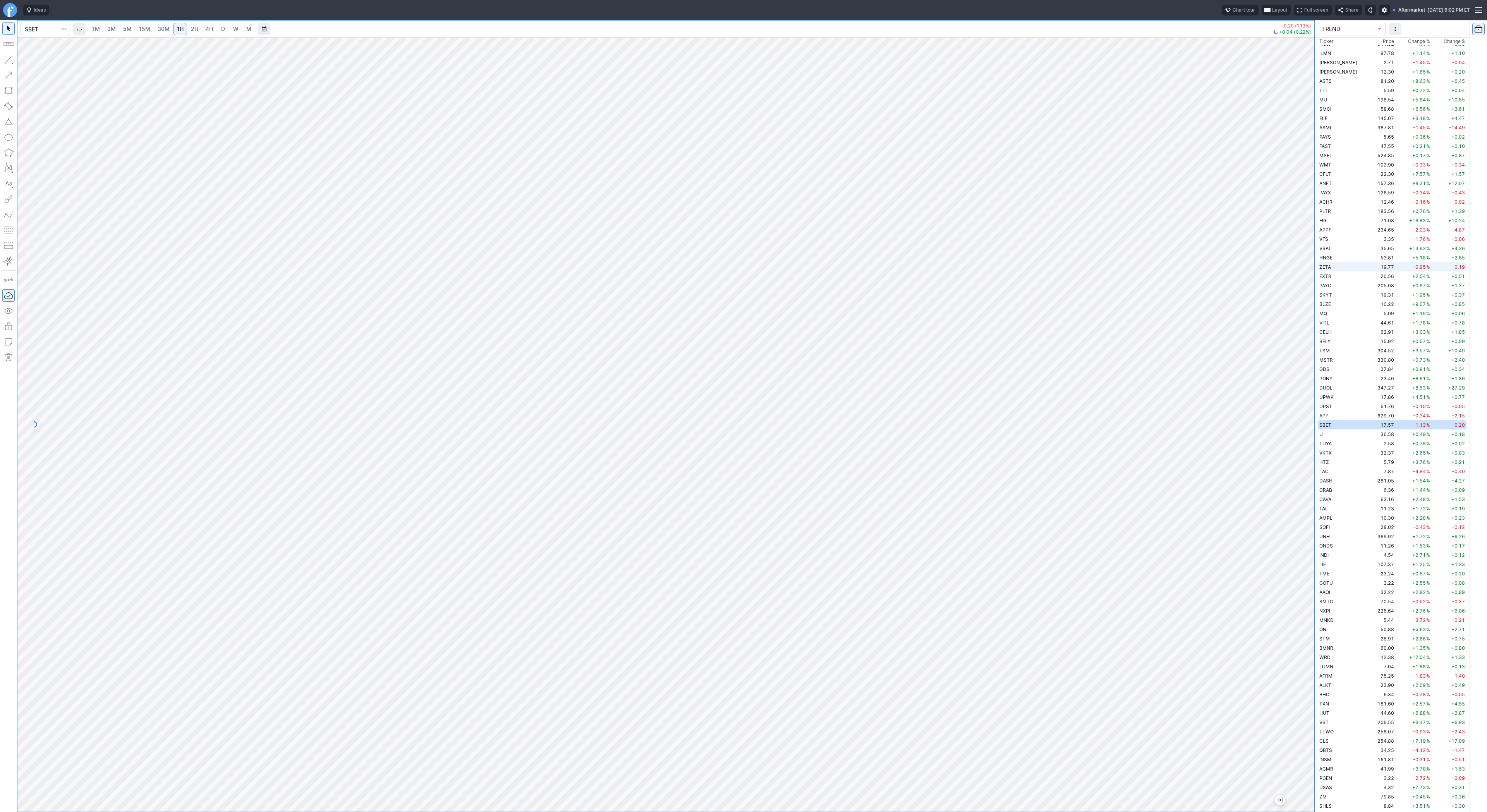
click at [1447, 264] on div "1M 3M 5M 15M 30M 1H 2H 4H D W M -0.20 (1.13%) +0.04 (0.22%) TREND Ticker Price …" at bounding box center [744, 416] width 1487 height 792
click at [223, 28] on span "D" at bounding box center [223, 28] width 4 height 6
drag, startPoint x: 1311, startPoint y: 622, endPoint x: 1340, endPoint y: 637, distance: 32.6
click at [1340, 637] on div "1M 3M 5M 15M 30M 1H 2H 4H D W M -0.20 (1.13%) +0.04 (0.22%) TREND Ticker Price …" at bounding box center [744, 416] width 1487 height 792
click at [1262, 367] on div at bounding box center [666, 424] width 1297 height 774
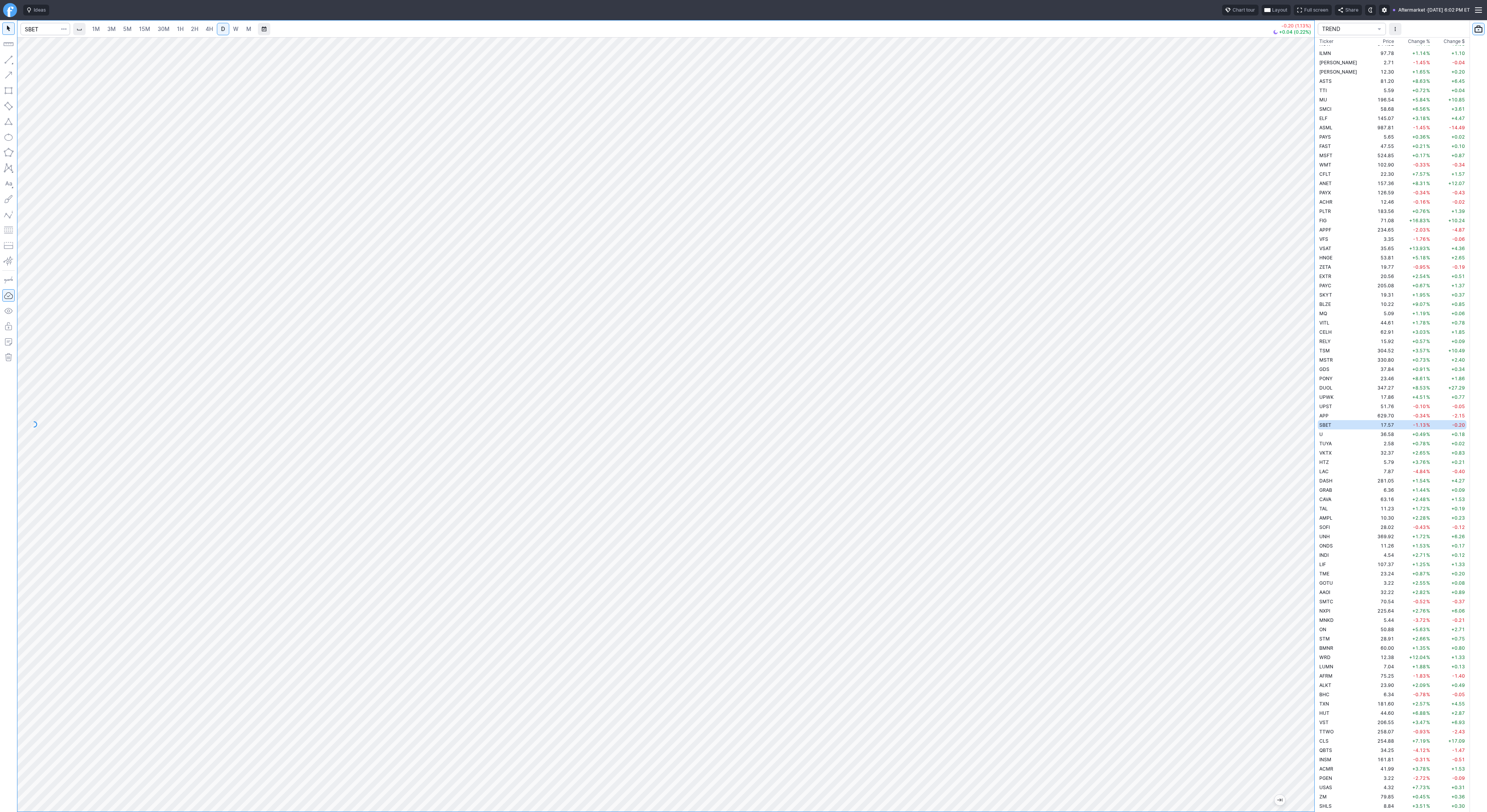
drag, startPoint x: 1311, startPoint y: 562, endPoint x: 688, endPoint y: -23, distance: 854.6
click at [688, 0] on html "Ideas Chart tour Layout Full screen Share Aftermarket · Wed OCT 08 2025 6:02 PM…" at bounding box center [744, 406] width 1487 height 812
drag, startPoint x: 1305, startPoint y: 444, endPoint x: 1304, endPoint y: 564, distance: 120.0
click at [1304, 564] on div at bounding box center [1306, 422] width 16 height 755
click at [203, 29] on link "4H" at bounding box center [209, 29] width 14 height 12
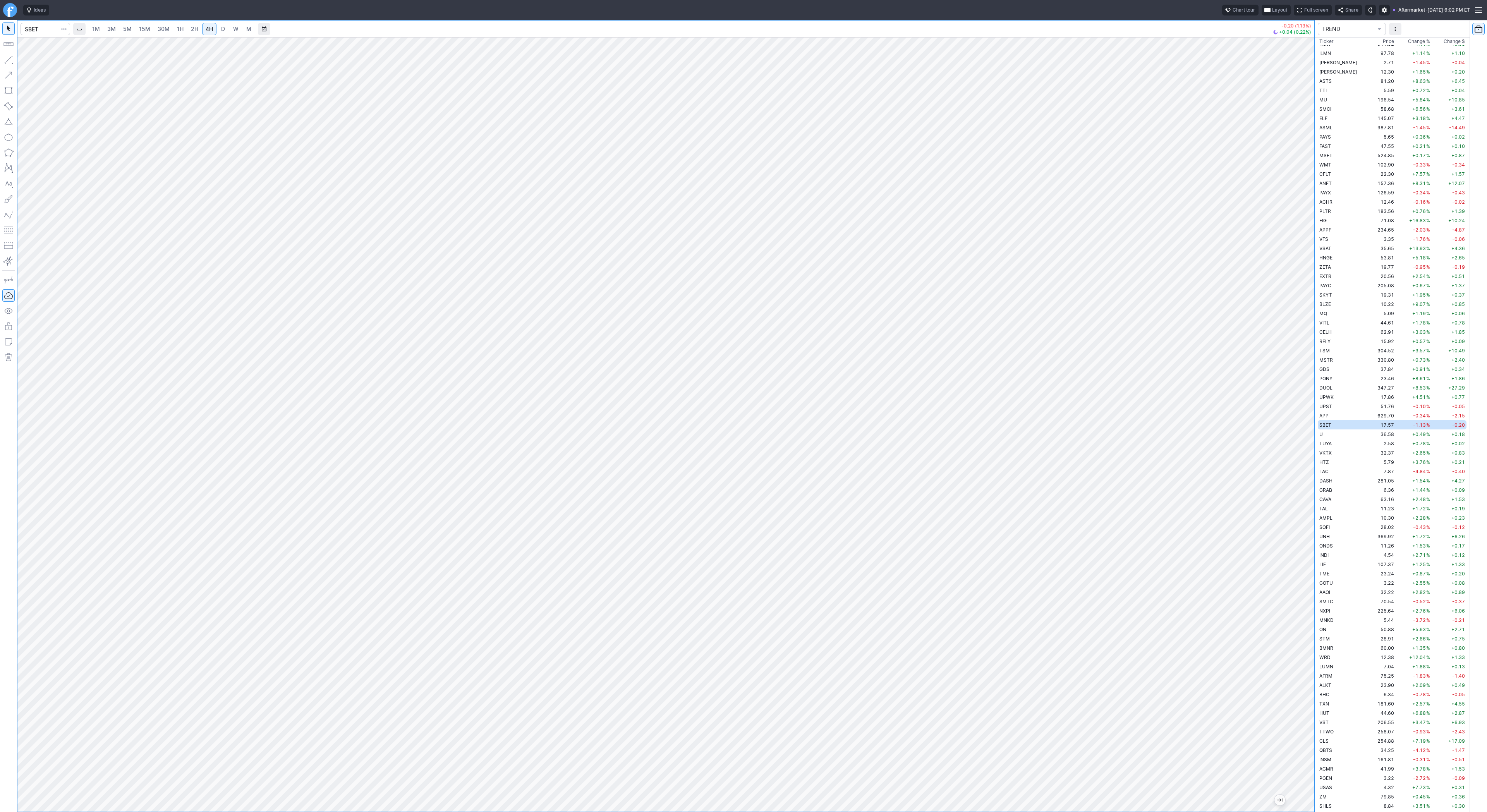
drag, startPoint x: 1305, startPoint y: 565, endPoint x: 1298, endPoint y: 432, distance: 133.2
click at [1302, 425] on div at bounding box center [1306, 422] width 16 height 755
drag, startPoint x: 1308, startPoint y: 444, endPoint x: 1308, endPoint y: 417, distance: 27.0
click at [1308, 417] on div at bounding box center [1306, 422] width 16 height 755
drag, startPoint x: 1308, startPoint y: 450, endPoint x: 1300, endPoint y: 308, distance: 142.2
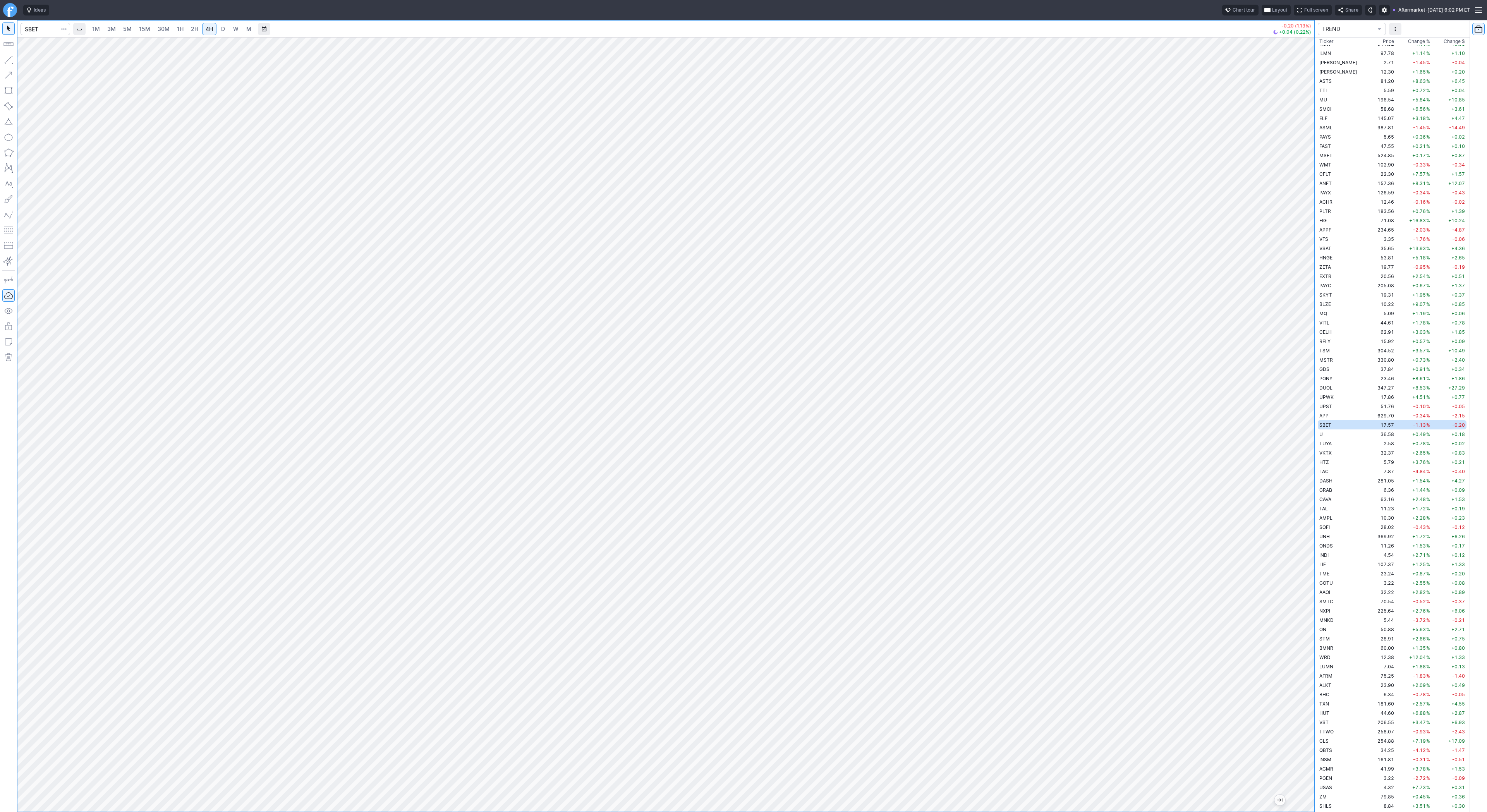
click at [1301, 307] on div at bounding box center [1306, 422] width 16 height 755
click at [46, 60] on span "Line" at bounding box center [45, 61] width 31 height 8
drag, startPoint x: 1308, startPoint y: 548, endPoint x: 1339, endPoint y: 522, distance: 40.5
click at [1339, 522] on div "1M 3M 5M 15M 30M 1H 2H 4H D W M -0.20 (1.13%) +0.04 (0.23%) TREND Ticker Price …" at bounding box center [744, 416] width 1487 height 792
click at [30, 62] on span "Line" at bounding box center [45, 61] width 31 height 8
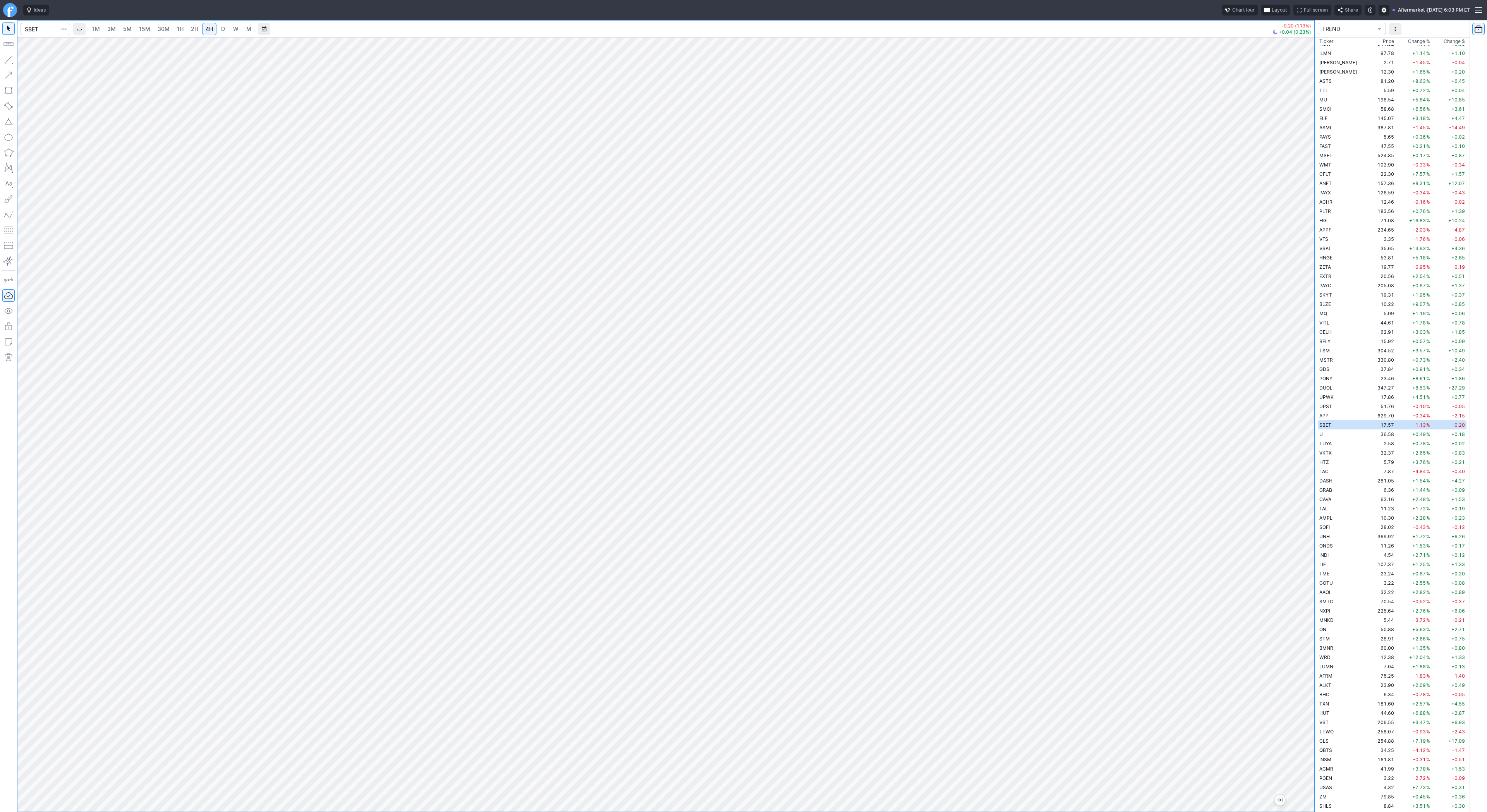
click at [6, 57] on button "button" at bounding box center [8, 59] width 12 height 12
drag, startPoint x: 1309, startPoint y: 485, endPoint x: 1324, endPoint y: 390, distance: 96.2
click at [1324, 389] on div "1M 3M 5M 15M 30M 1H 2H 4H D W M -0.20 (1.13%) +0.04 (0.23%) TREND Ticker Price …" at bounding box center [744, 416] width 1487 height 792
click at [36, 58] on span "Line" at bounding box center [45, 61] width 31 height 8
click at [10, 62] on button "button" at bounding box center [8, 59] width 12 height 12
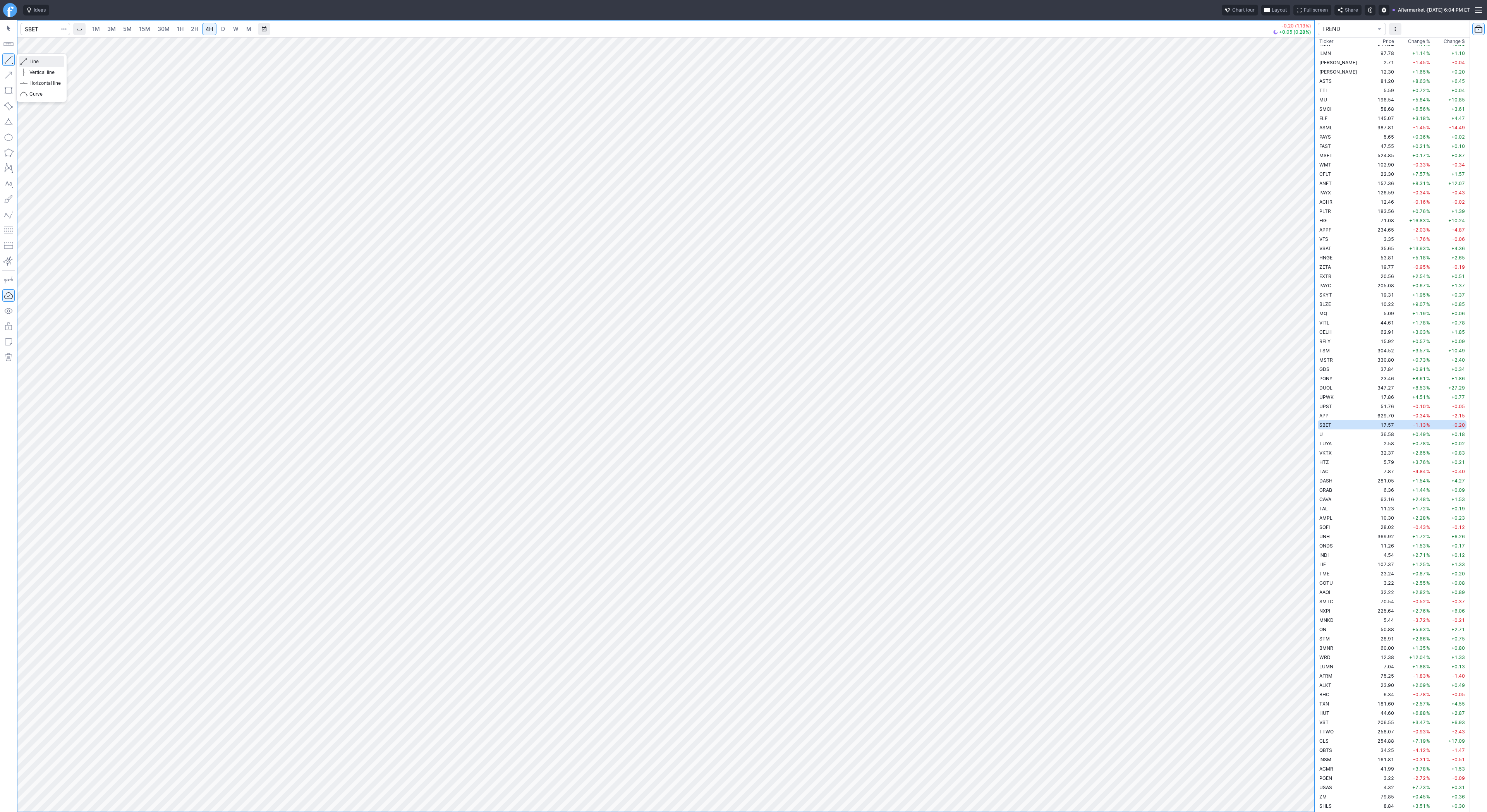
click at [32, 62] on span "Line" at bounding box center [45, 61] width 31 height 8
click at [180, 32] on span "1H" at bounding box center [180, 28] width 6 height 6
click at [32, 61] on span "Line" at bounding box center [45, 61] width 31 height 8
click at [43, 60] on span "Line" at bounding box center [45, 61] width 31 height 8
click at [46, 63] on div "Line Vertical line Horizontal line Curve" at bounding box center [42, 78] width 51 height 49
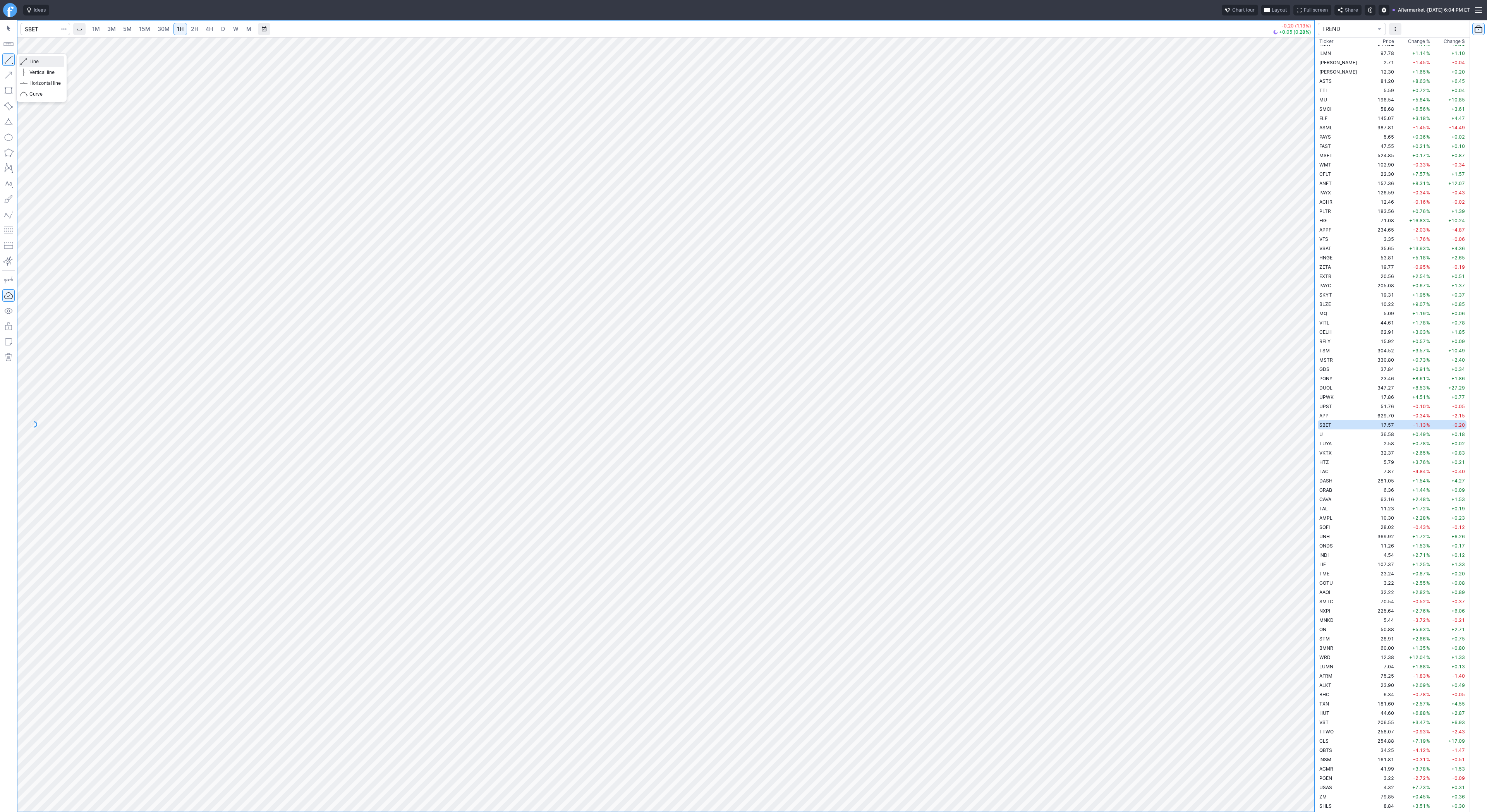
click at [32, 63] on span "Line" at bounding box center [45, 61] width 31 height 8
click at [1297, 384] on div at bounding box center [666, 424] width 1297 height 774
drag, startPoint x: 1309, startPoint y: 149, endPoint x: 1310, endPoint y: 196, distance: 47.0
click at [1310, 196] on div at bounding box center [1306, 422] width 16 height 755
drag, startPoint x: 32, startPoint y: 62, endPoint x: 35, endPoint y: 68, distance: 6.7
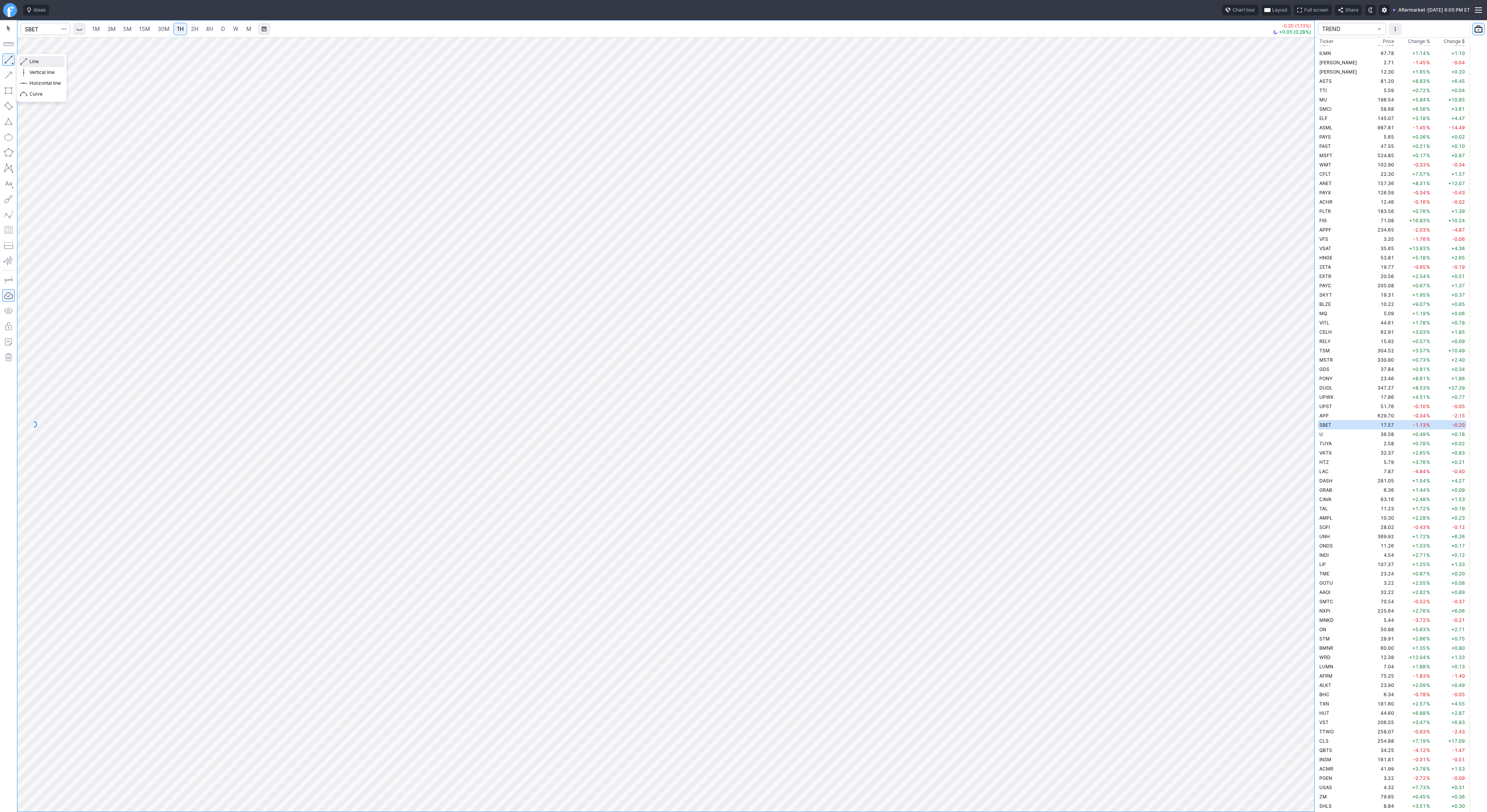
click at [35, 68] on div "Line Vertical line Horizontal line Curve" at bounding box center [42, 77] width 45 height 43
click at [53, 31] on input "Search" at bounding box center [46, 29] width 50 height 12
type input "path"
click at [207, 29] on span "4H" at bounding box center [209, 28] width 8 height 6
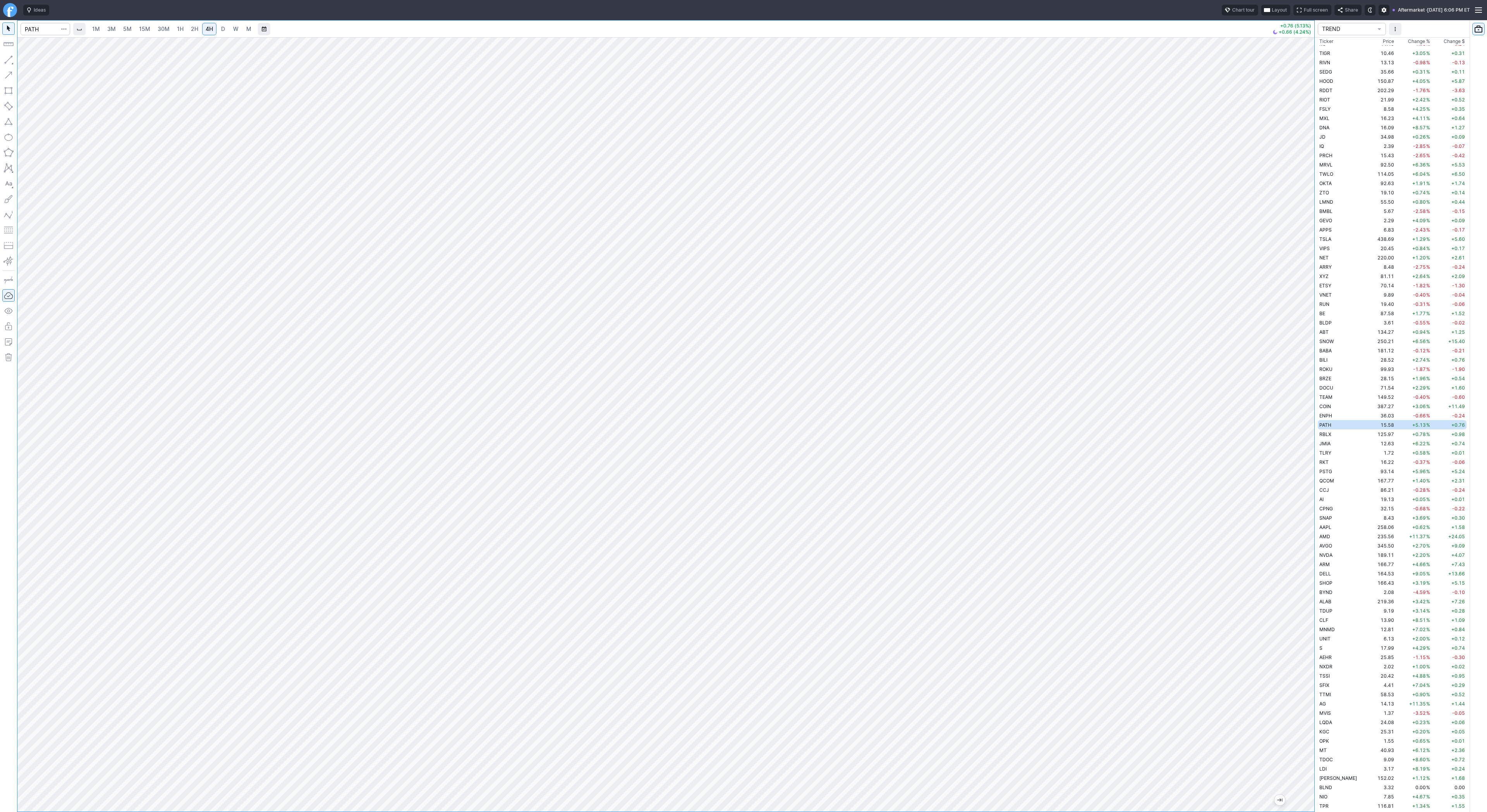
click at [1291, 623] on div at bounding box center [666, 424] width 1297 height 774
click at [32, 23] on input "Search" at bounding box center [46, 29] width 50 height 12
type input "asts"
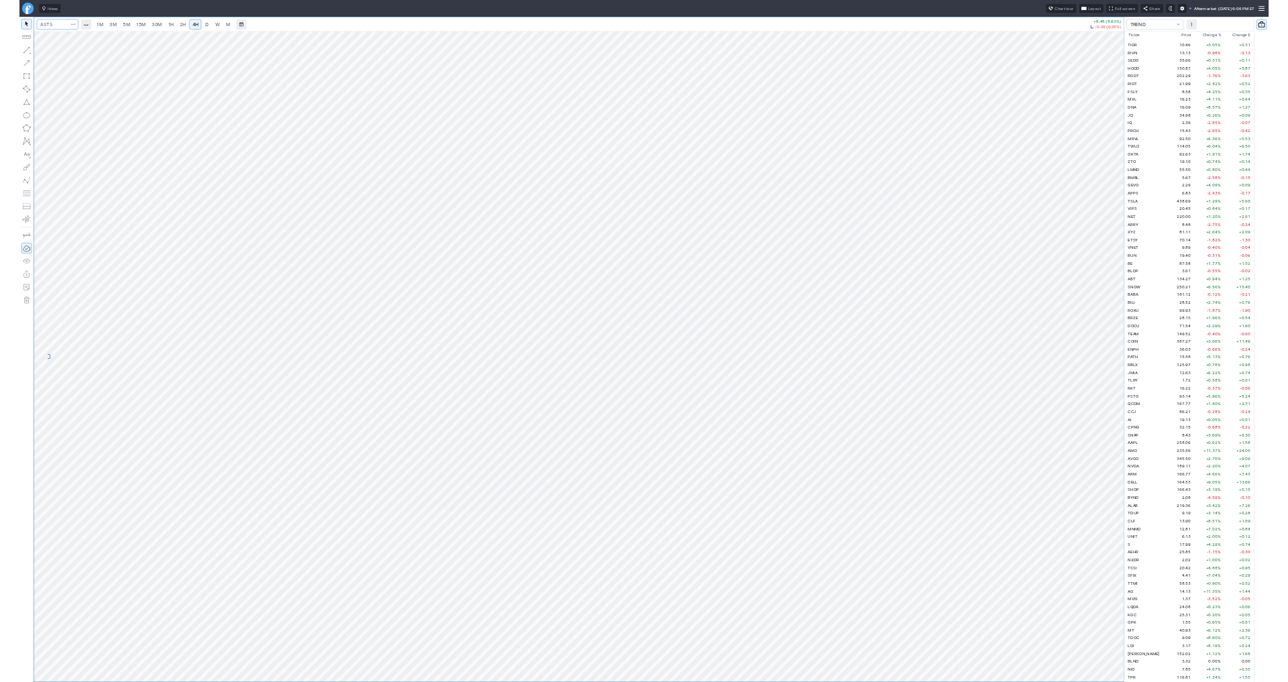
scroll to position [1932, 0]
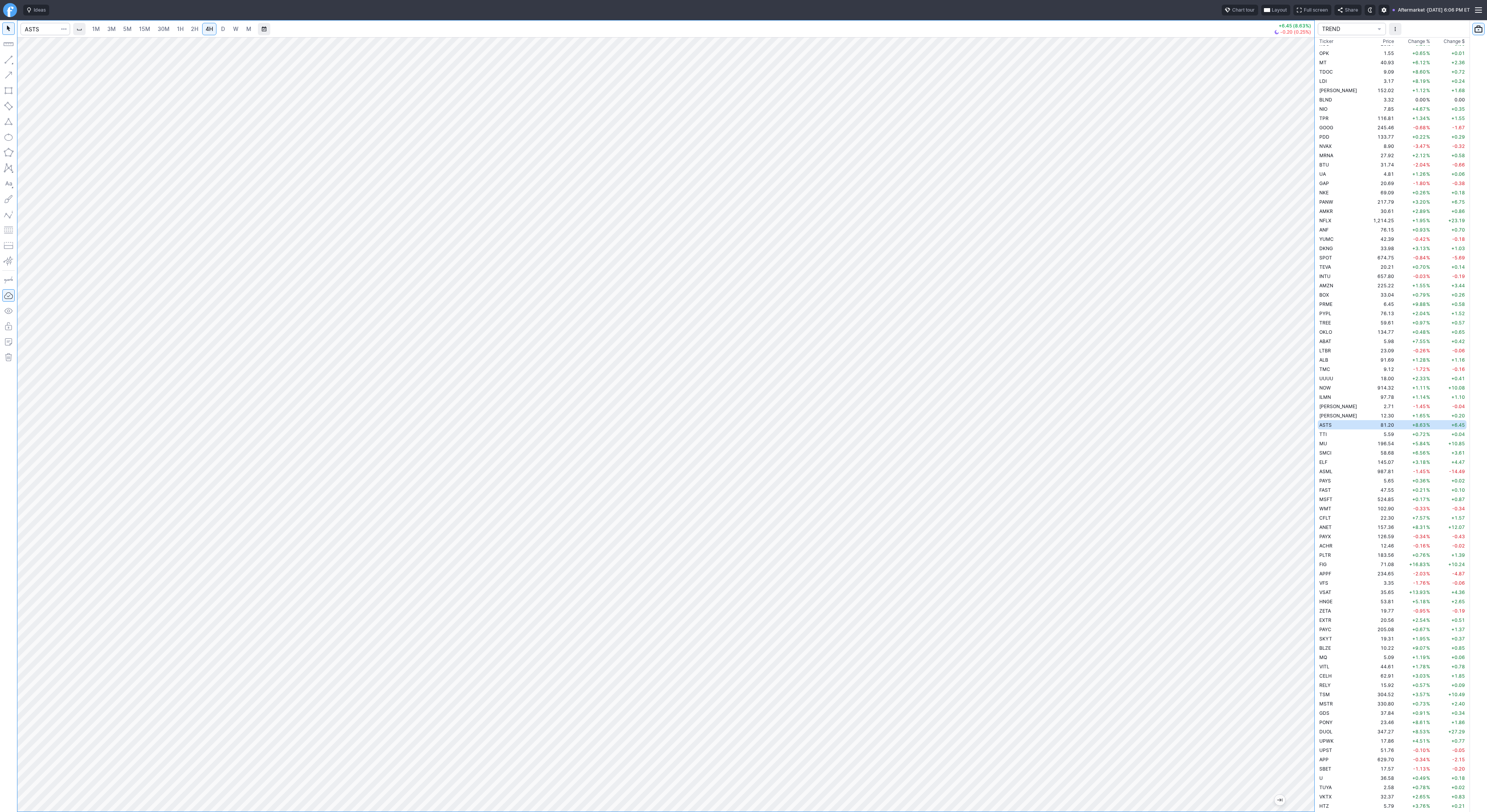
click at [217, 27] on link "D" at bounding box center [223, 29] width 12 height 12
click at [33, 62] on span "Line" at bounding box center [45, 61] width 31 height 8
click at [44, 61] on div "Line Vertical line Horizontal line Curve" at bounding box center [42, 78] width 51 height 49
click at [36, 62] on span "Line" at bounding box center [45, 61] width 31 height 8
click at [32, 61] on span "Line" at bounding box center [45, 61] width 31 height 8
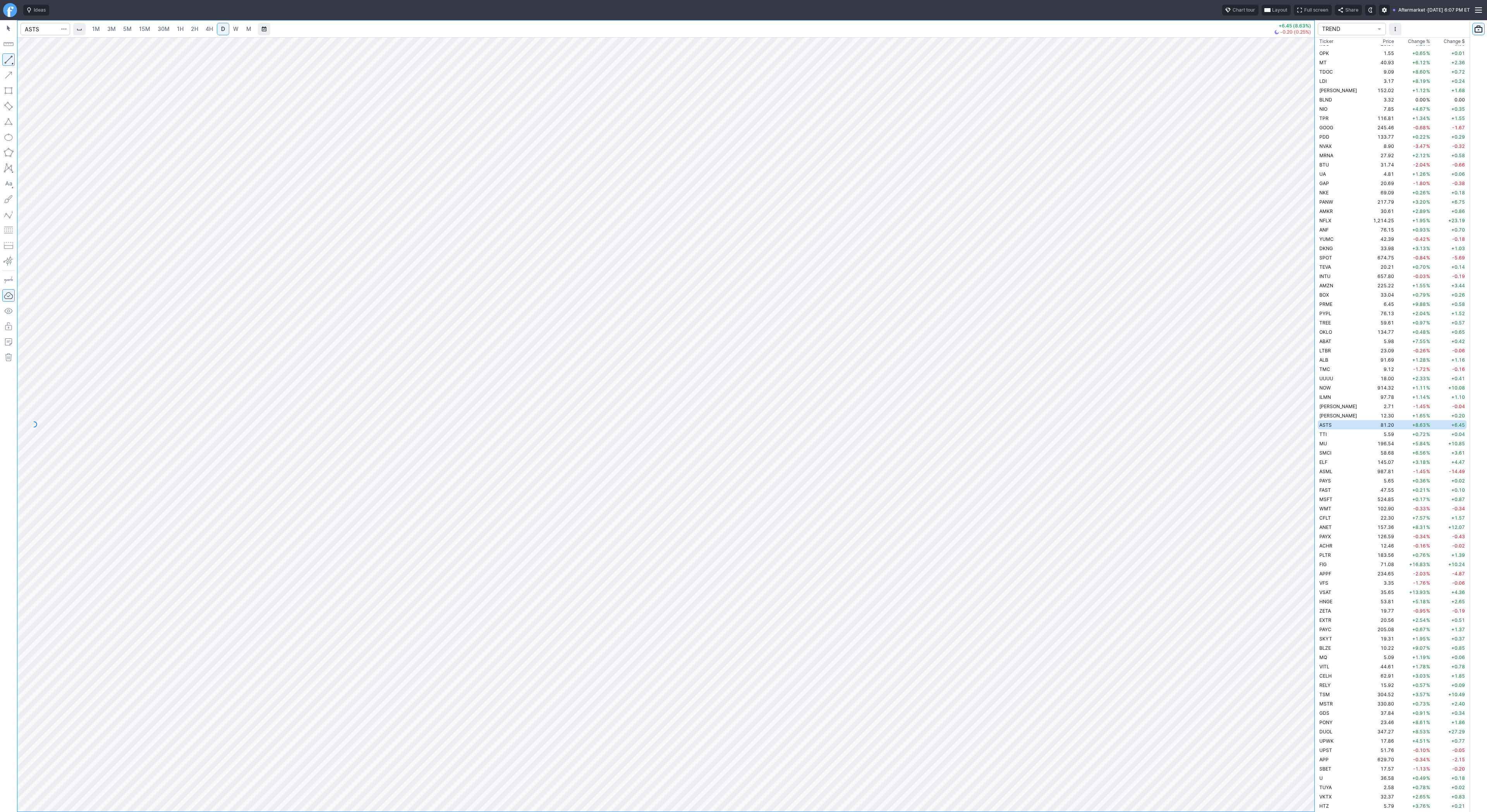
click at [39, 60] on div "Line Vertical line Horizontal line Curve" at bounding box center [42, 78] width 51 height 49
click at [30, 62] on span "Line" at bounding box center [45, 61] width 31 height 8
drag, startPoint x: 1304, startPoint y: 577, endPoint x: 1298, endPoint y: 472, distance: 105.2
click at [1298, 472] on div at bounding box center [1306, 422] width 16 height 755
drag, startPoint x: 30, startPoint y: 59, endPoint x: 47, endPoint y: 101, distance: 45.3
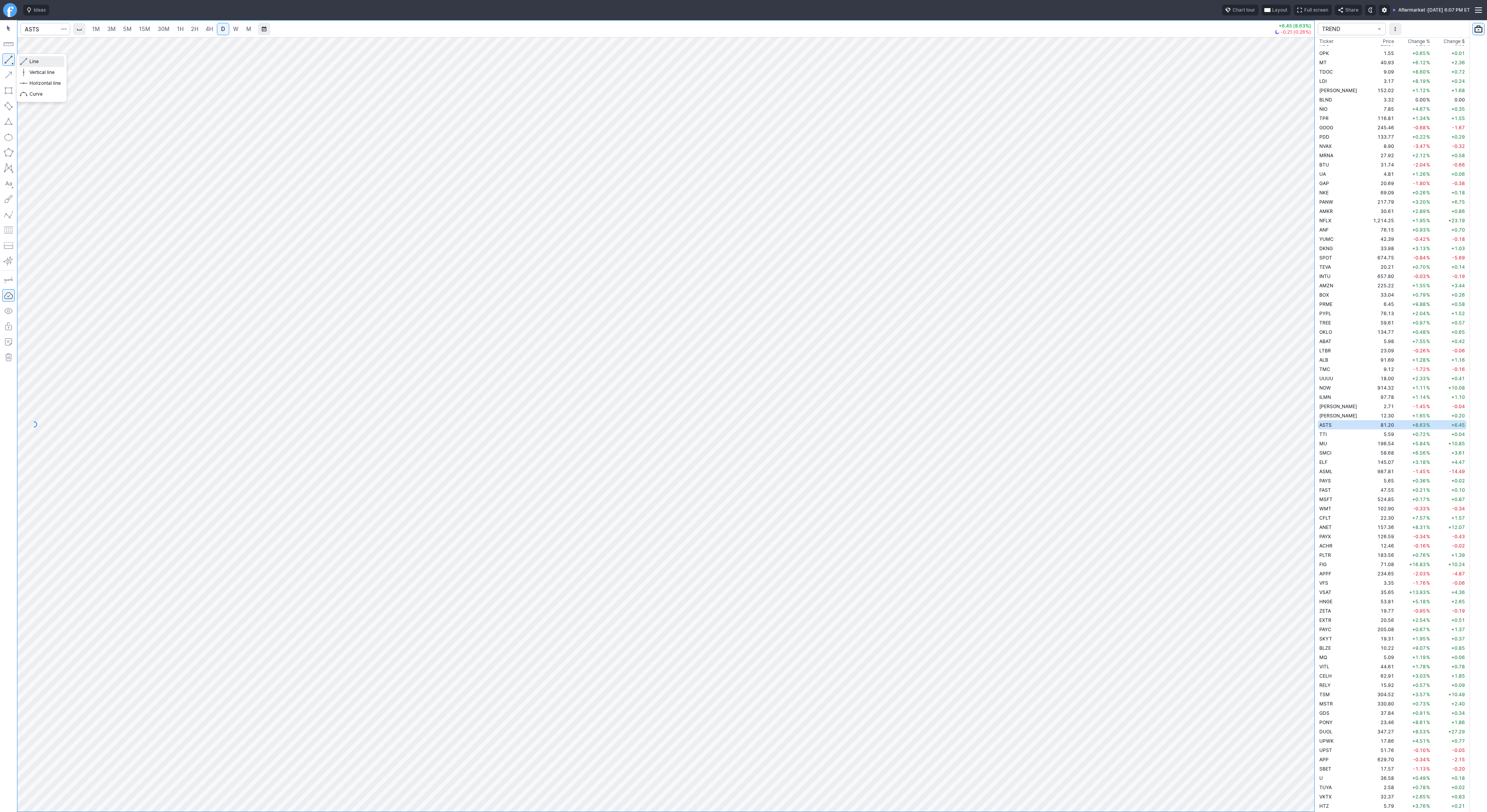
click at [30, 59] on span "Line" at bounding box center [45, 61] width 31 height 8
drag, startPoint x: 8, startPoint y: 61, endPoint x: 35, endPoint y: 62, distance: 27.0
click at [8, 61] on button "button" at bounding box center [8, 59] width 12 height 12
click at [31, 62] on span "Line" at bounding box center [45, 61] width 31 height 8
click at [31, 61] on span "Line" at bounding box center [45, 61] width 31 height 8
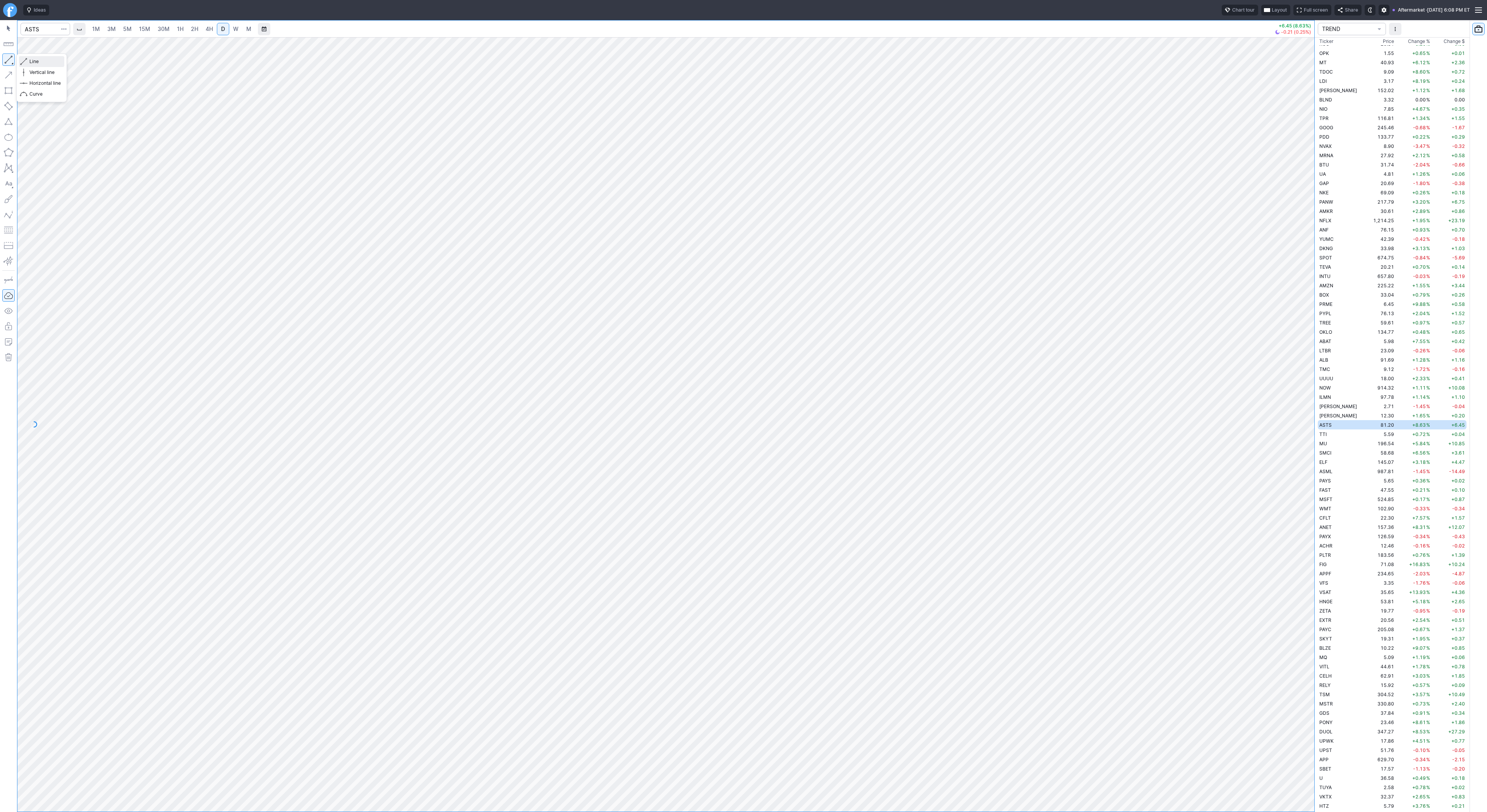
click at [33, 62] on span "Line" at bounding box center [45, 61] width 31 height 8
click at [31, 61] on span "Line" at bounding box center [45, 61] width 31 height 8
click at [32, 61] on span "Line" at bounding box center [45, 61] width 31 height 8
click at [35, 58] on span "Line" at bounding box center [45, 61] width 31 height 8
drag, startPoint x: 1309, startPoint y: 372, endPoint x: 1310, endPoint y: 466, distance: 94.0
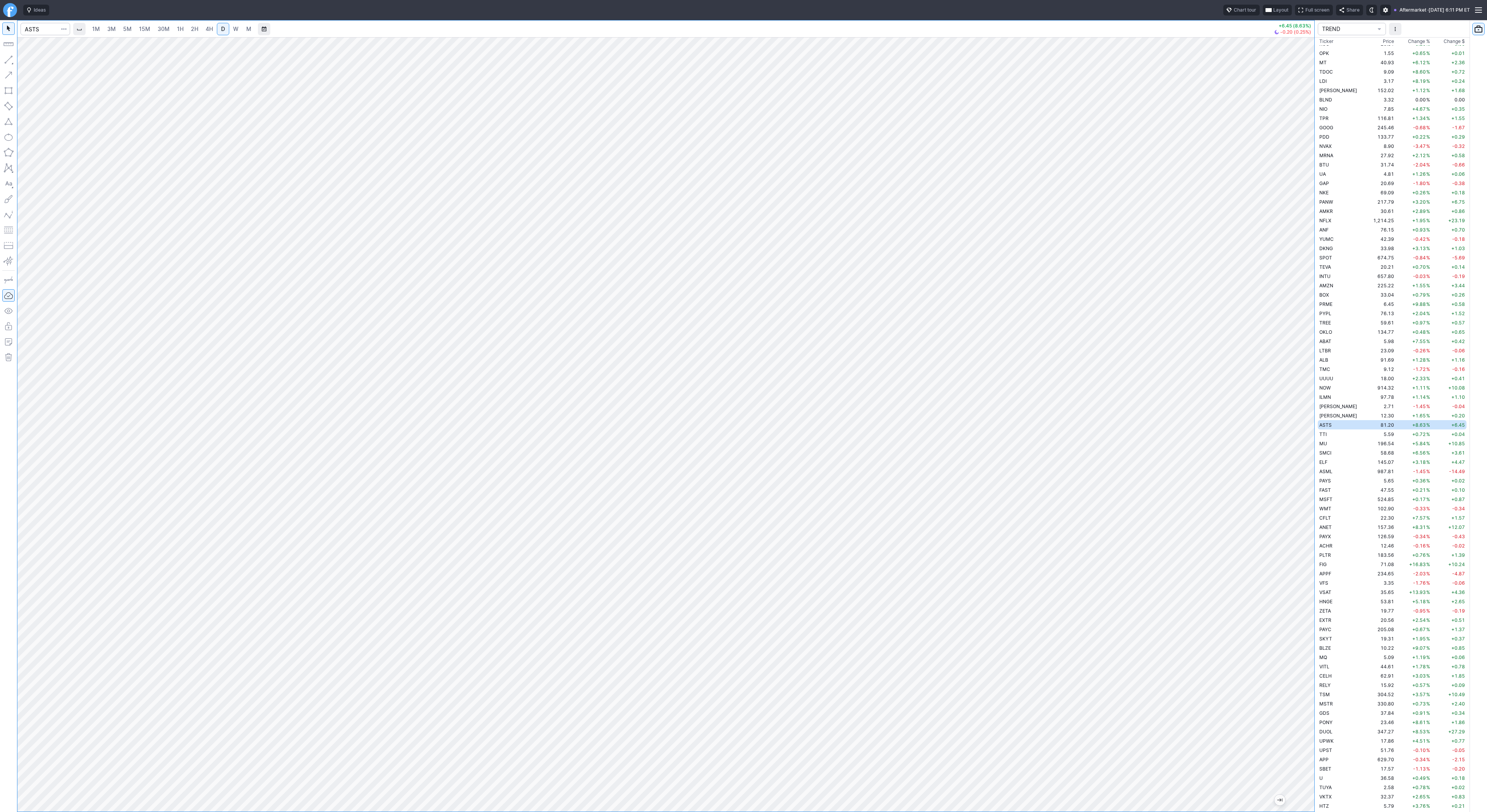
click at [1310, 466] on div at bounding box center [1306, 422] width 16 height 755
click at [10, 60] on button "button" at bounding box center [8, 59] width 12 height 12
drag, startPoint x: 1316, startPoint y: 365, endPoint x: 1307, endPoint y: 370, distance: 10.3
click at [1320, 388] on div "1M 3M 5M 15M 30M 1H 2H 4H D W M +6.45 (8.63%) -0.23 (0.28%) TREND Ticker Price …" at bounding box center [744, 416] width 1487 height 792
click at [32, 61] on div "Line Vertical line Horizontal line Curve" at bounding box center [42, 78] width 51 height 49
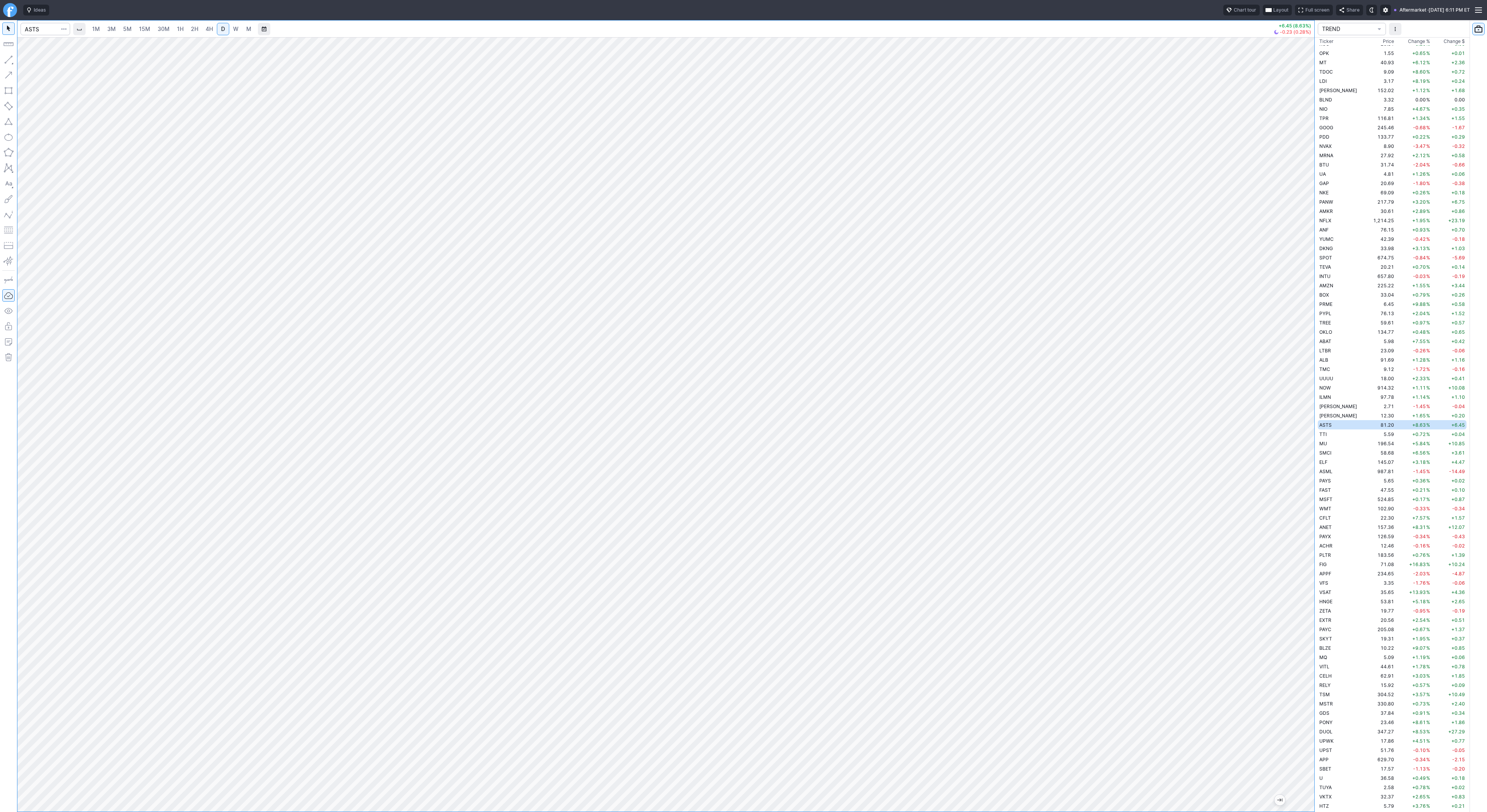
click at [233, 28] on span "W" at bounding box center [236, 28] width 5 height 6
drag, startPoint x: 1308, startPoint y: 622, endPoint x: 1313, endPoint y: 485, distance: 137.1
click at [1313, 485] on div at bounding box center [1306, 422] width 16 height 755
drag, startPoint x: 40, startPoint y: 57, endPoint x: 41, endPoint y: 70, distance: 13.0
click at [40, 58] on button "Line" at bounding box center [42, 61] width 45 height 11
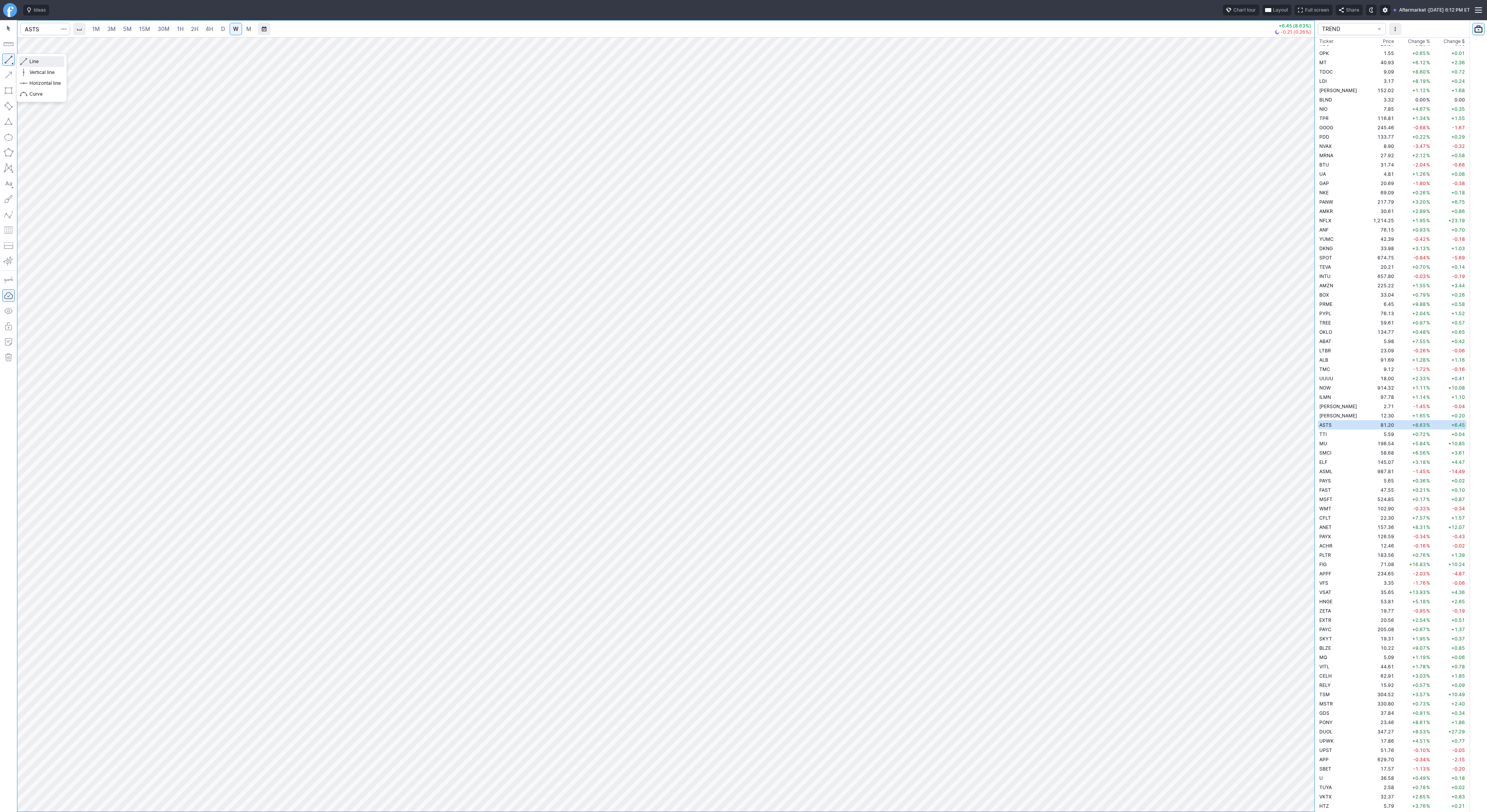
drag, startPoint x: 26, startPoint y: 61, endPoint x: 32, endPoint y: 85, distance: 24.7
click at [25, 63] on span "button" at bounding box center [25, 61] width 5 height 11
click at [38, 62] on div "Line Vertical line Horizontal line Curve" at bounding box center [42, 78] width 51 height 49
click at [28, 63] on button "Line" at bounding box center [42, 61] width 45 height 11
drag, startPoint x: 1305, startPoint y: 408, endPoint x: 1307, endPoint y: 546, distance: 138.0
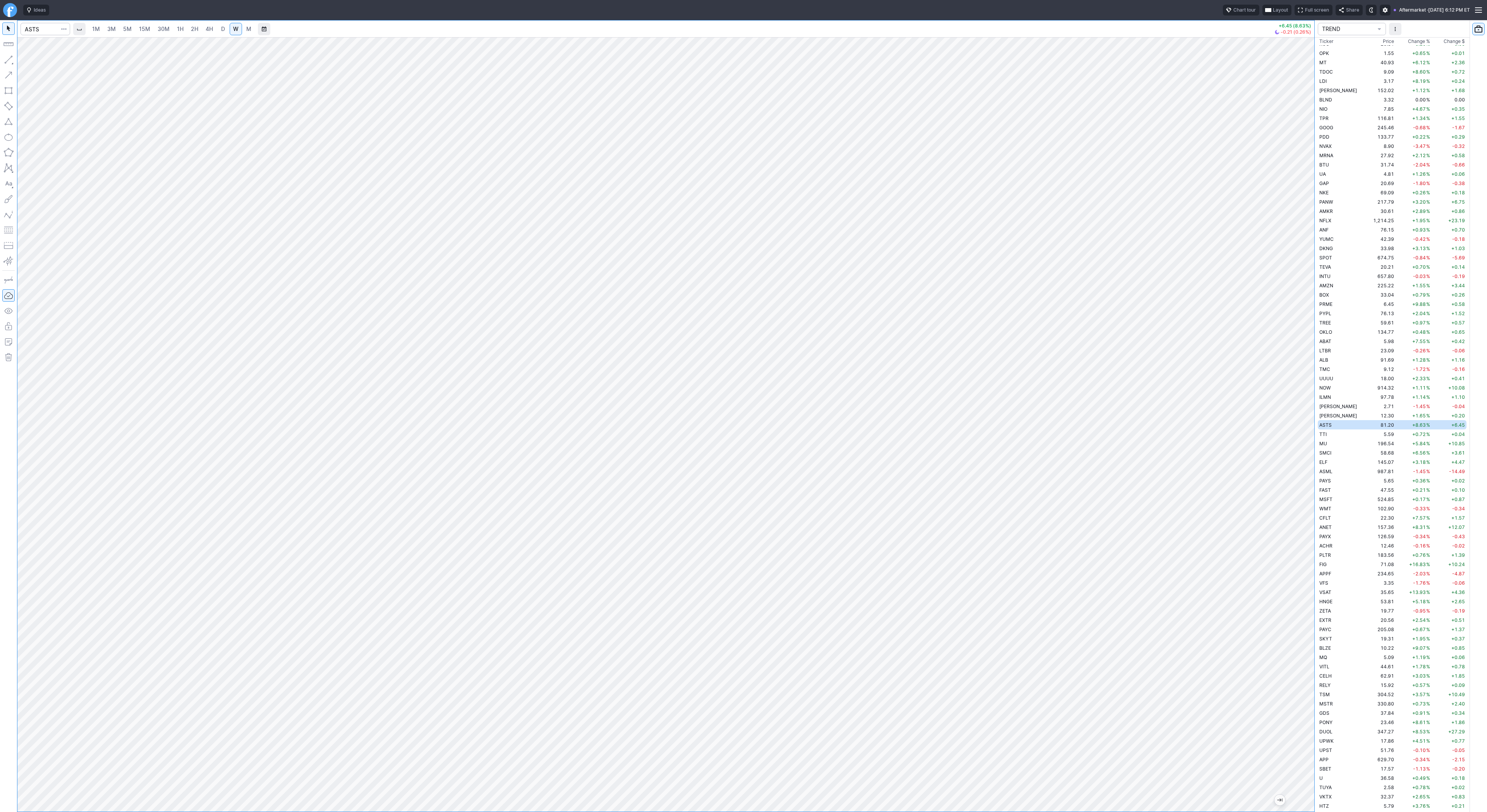
click at [1307, 547] on div at bounding box center [1306, 422] width 16 height 755
drag, startPoint x: 27, startPoint y: 59, endPoint x: 43, endPoint y: 90, distance: 34.9
click at [27, 61] on span "button" at bounding box center [25, 61] width 5 height 11
click at [1294, 470] on div at bounding box center [666, 424] width 1297 height 774
click at [35, 61] on span "Line" at bounding box center [45, 61] width 31 height 8
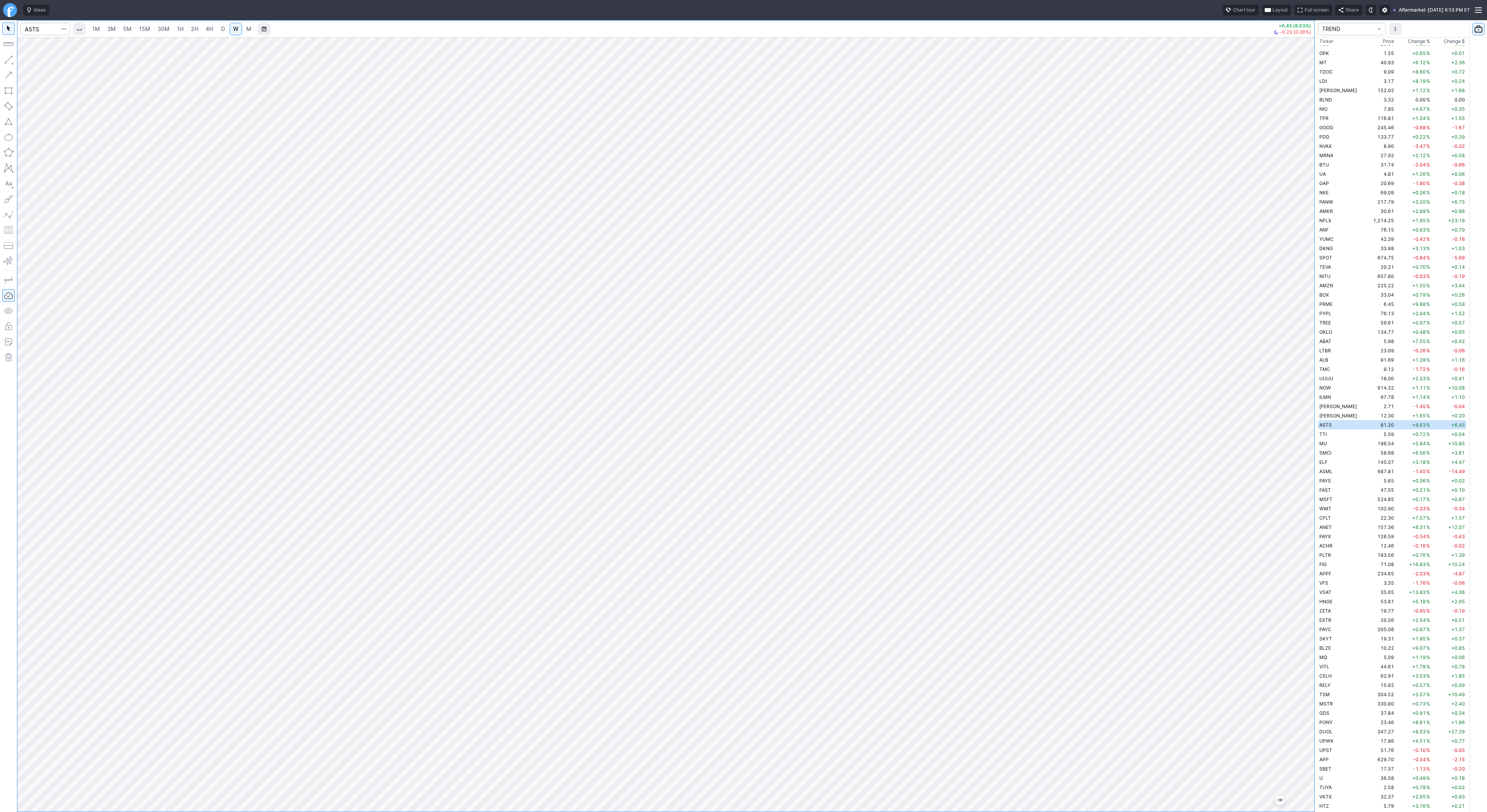
click at [217, 31] on link "D" at bounding box center [223, 29] width 12 height 12
click at [1296, 492] on div at bounding box center [666, 424] width 1297 height 774
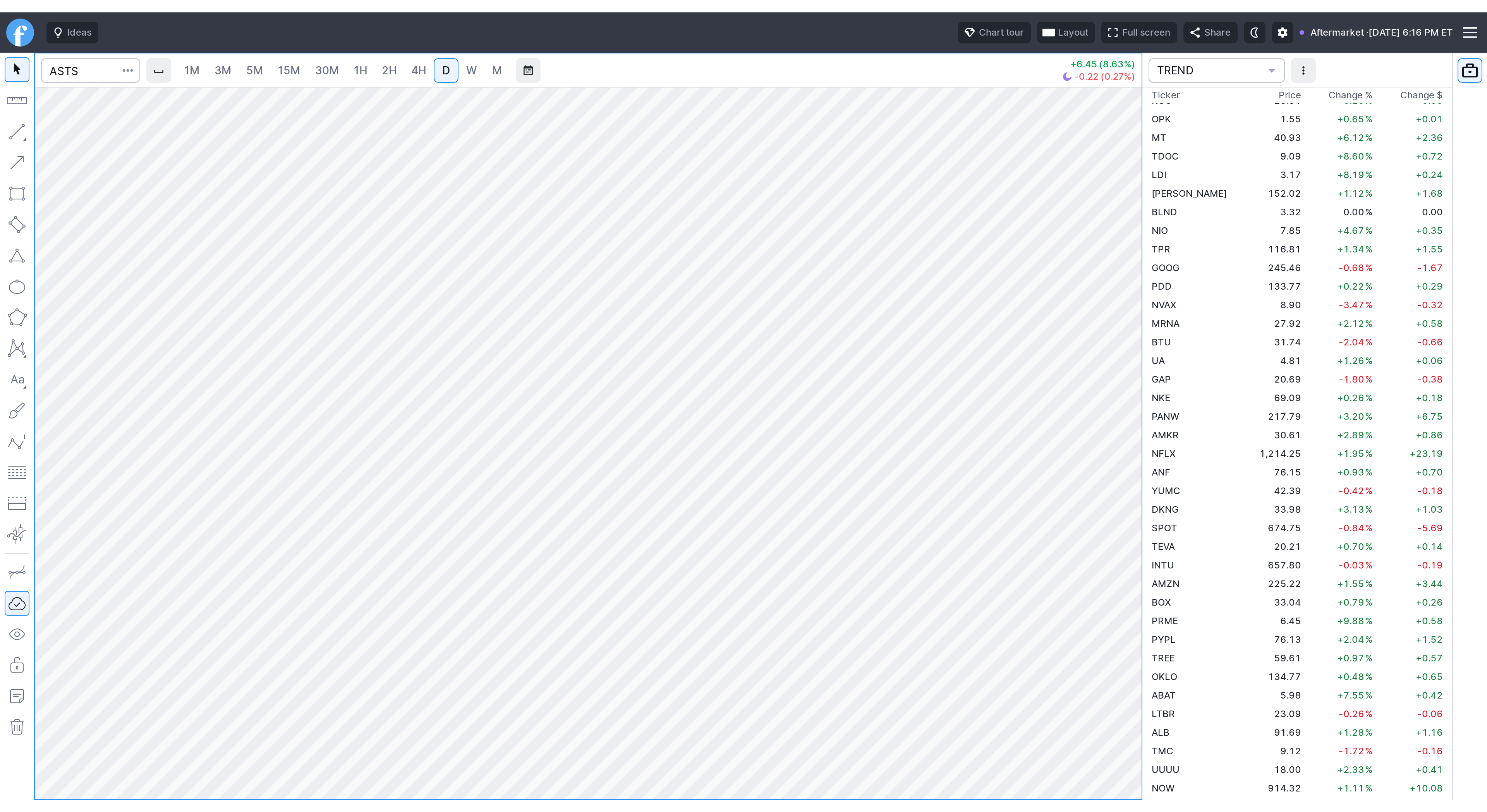
scroll to position [1115, 0]
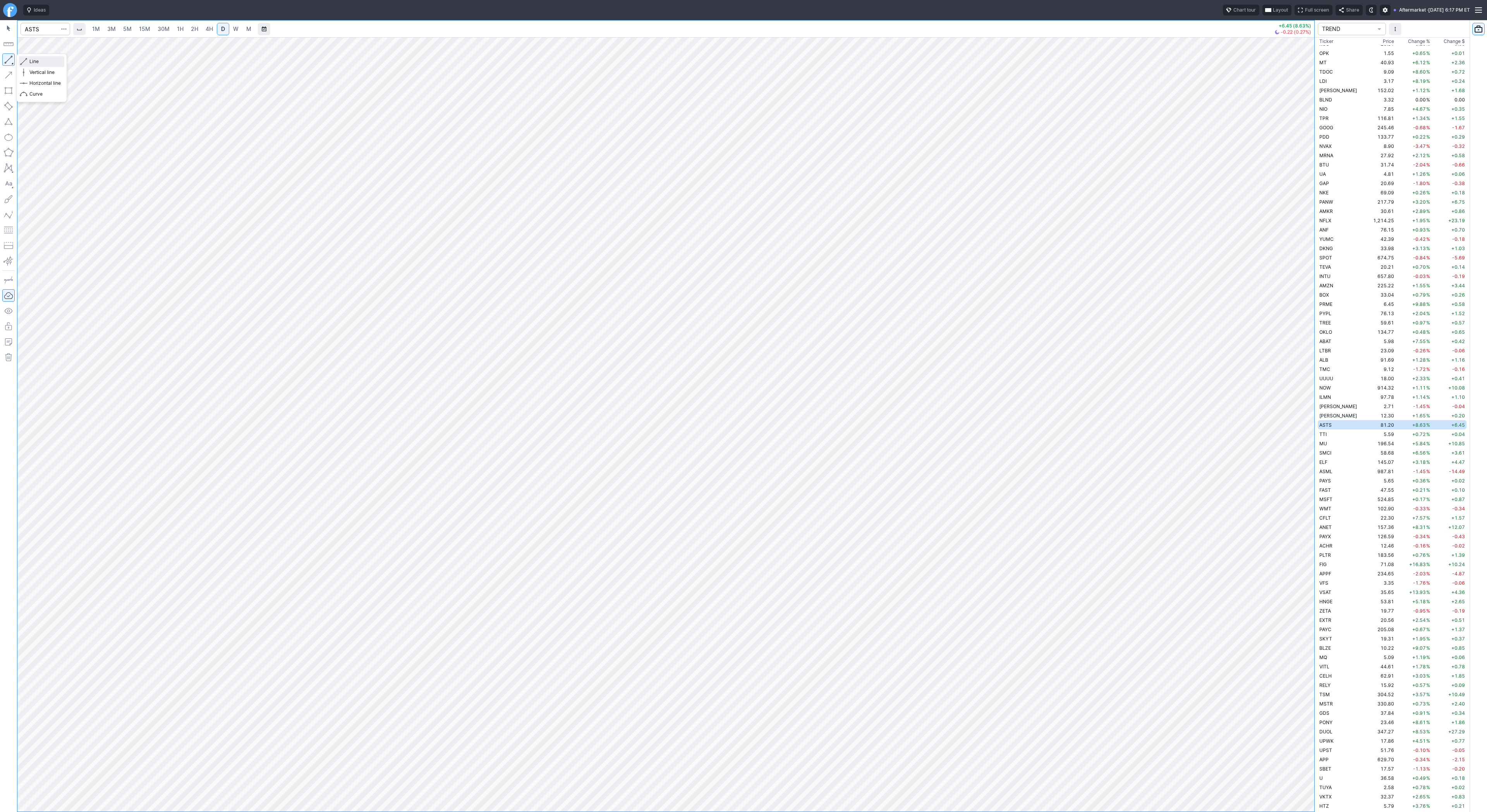
click at [28, 63] on button "Line" at bounding box center [42, 61] width 45 height 11
click at [8, 61] on button "button" at bounding box center [8, 59] width 12 height 12
click at [235, 28] on span "W" at bounding box center [236, 28] width 5 height 6
click at [218, 29] on link "D" at bounding box center [223, 29] width 12 height 12
drag, startPoint x: 32, startPoint y: 59, endPoint x: 53, endPoint y: 91, distance: 38.3
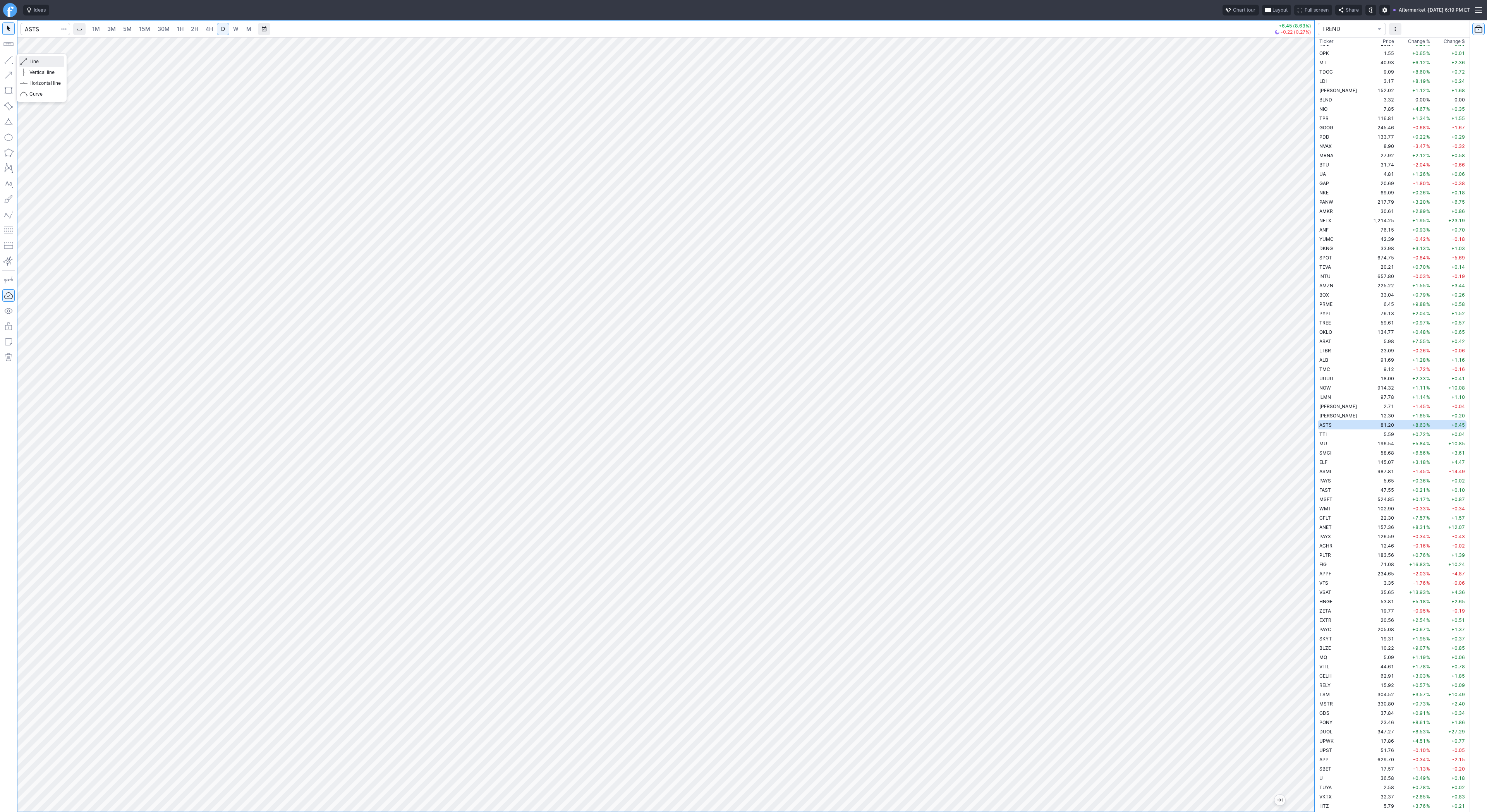
click at [32, 62] on span "Line" at bounding box center [45, 61] width 31 height 8
click at [33, 60] on span "Line" at bounding box center [45, 61] width 31 height 8
click at [53, 62] on span "Line" at bounding box center [45, 61] width 31 height 8
click at [46, 62] on span "Line" at bounding box center [45, 61] width 31 height 8
drag, startPoint x: 28, startPoint y: 57, endPoint x: 40, endPoint y: 85, distance: 30.5
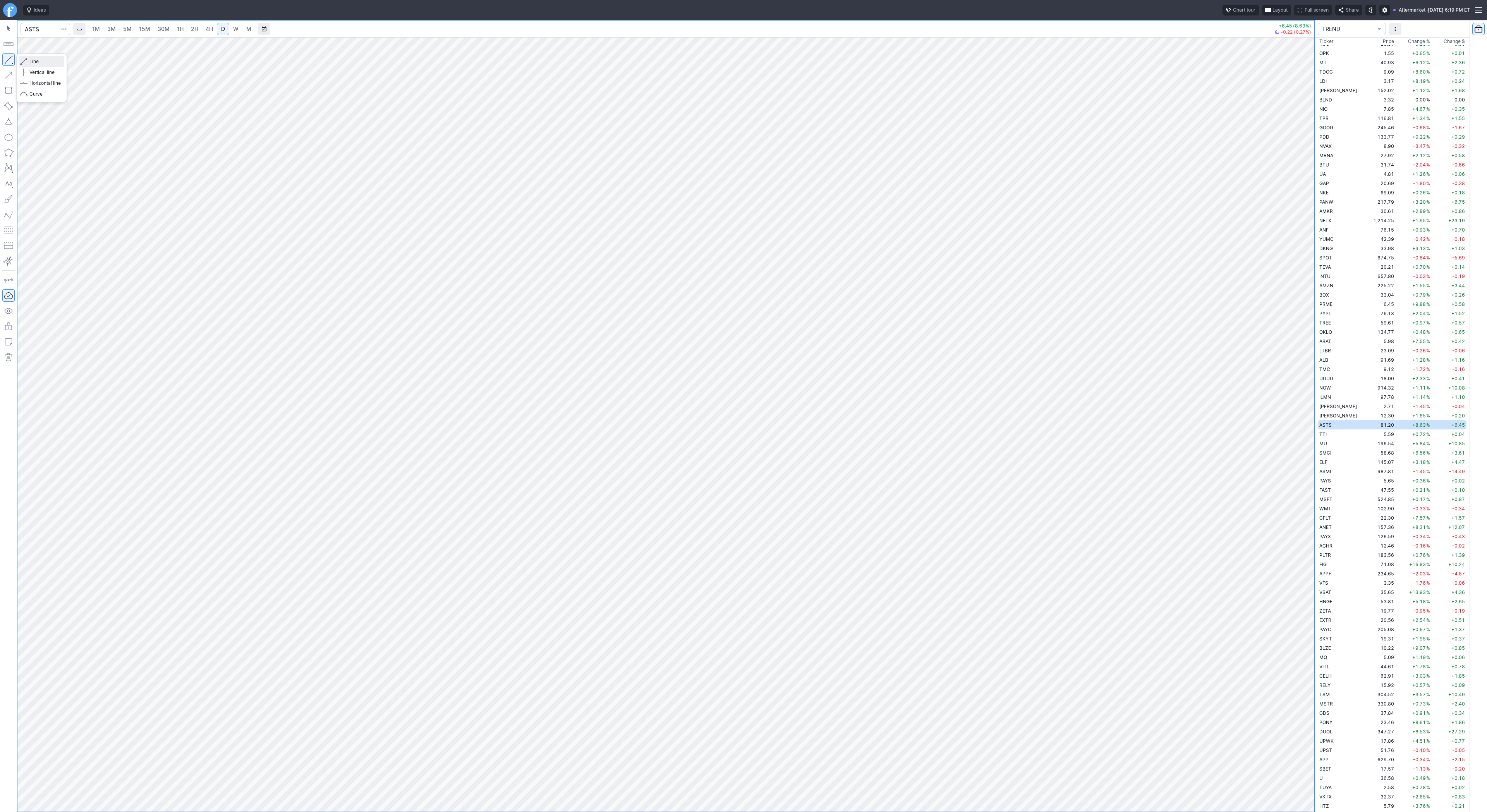
click at [28, 58] on button "Line" at bounding box center [42, 61] width 45 height 11
click at [55, 63] on span "Line" at bounding box center [45, 61] width 31 height 8
click at [1324, 443] on span "MU" at bounding box center [1323, 443] width 8 height 6
drag, startPoint x: 35, startPoint y: 61, endPoint x: 51, endPoint y: 87, distance: 30.5
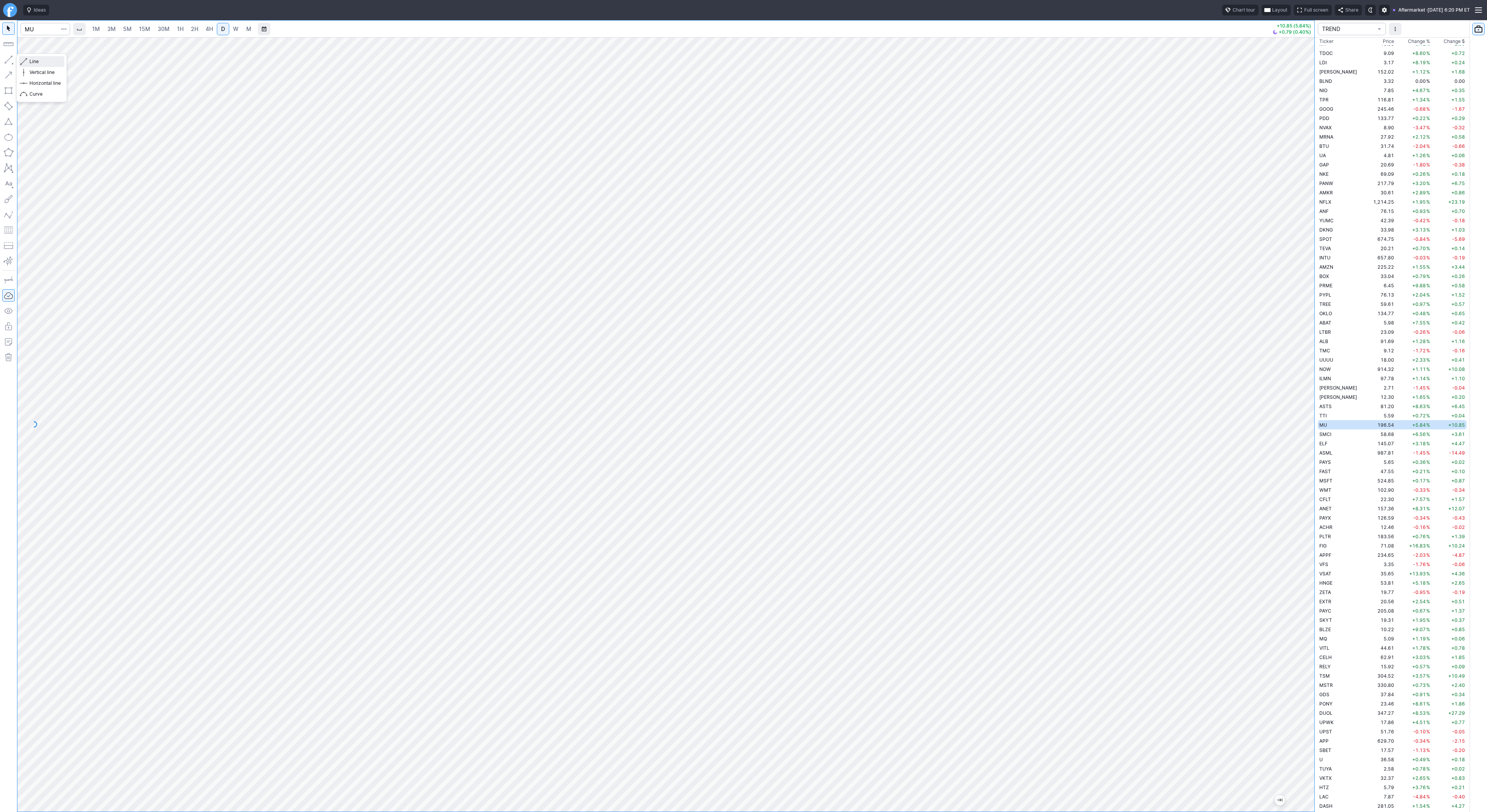
click at [35, 62] on span "Line" at bounding box center [45, 61] width 31 height 8
click at [32, 61] on span "Line" at bounding box center [45, 61] width 31 height 8
drag, startPoint x: 35, startPoint y: 61, endPoint x: 51, endPoint y: 78, distance: 23.3
click at [35, 62] on div "Line Vertical line Horizontal line Curve" at bounding box center [42, 78] width 51 height 49
click at [51, 61] on span "Line" at bounding box center [45, 61] width 31 height 8
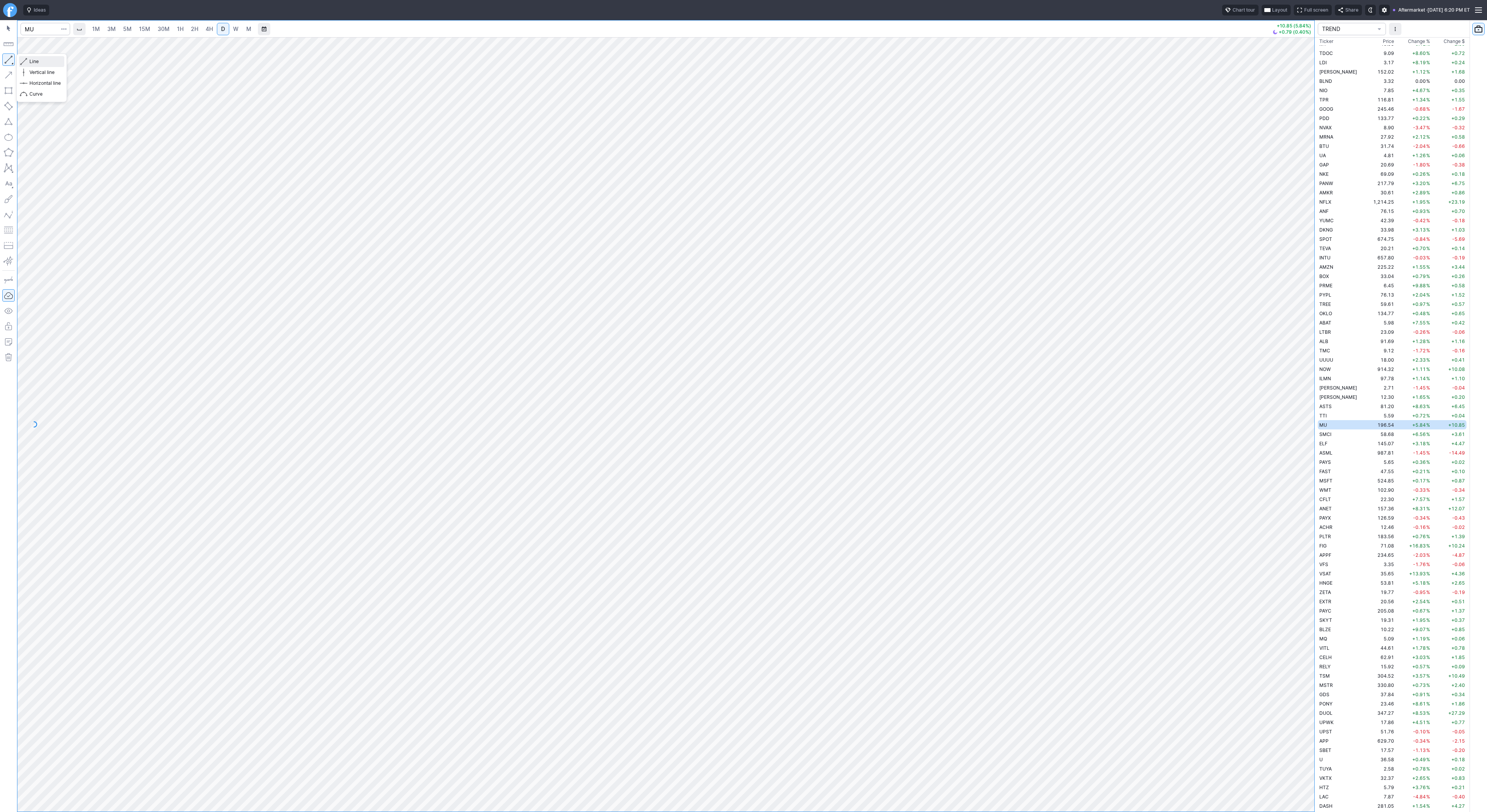
click at [50, 62] on span "Line" at bounding box center [45, 61] width 31 height 8
click at [9, 59] on button "button" at bounding box center [8, 59] width 12 height 12
click at [35, 61] on div "Line Vertical line Horizontal line Curve" at bounding box center [42, 78] width 51 height 49
click at [44, 62] on span "Line" at bounding box center [45, 61] width 31 height 8
click at [35, 60] on span "Line" at bounding box center [45, 61] width 31 height 8
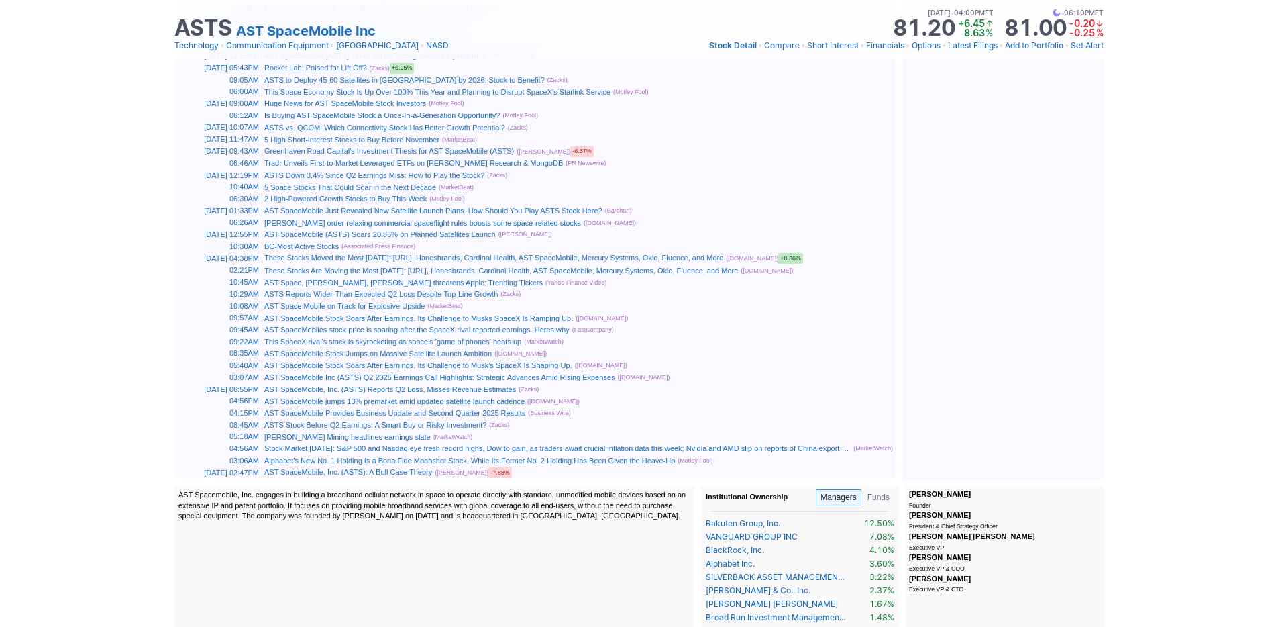
scroll to position [1644, 0]
